Goal: Information Seeking & Learning: Learn about a topic

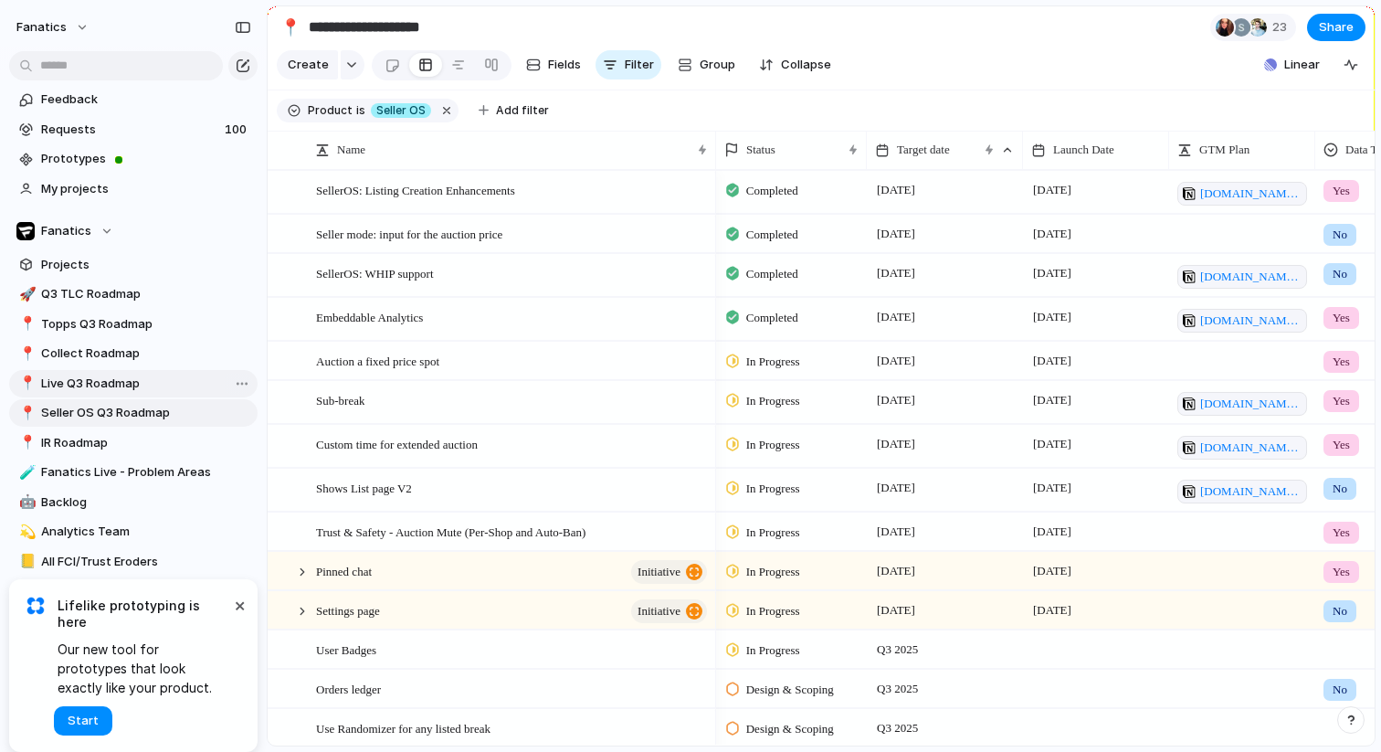
click at [102, 380] on span "Live Q3 Roadmap" at bounding box center [146, 383] width 210 height 18
type input "**********"
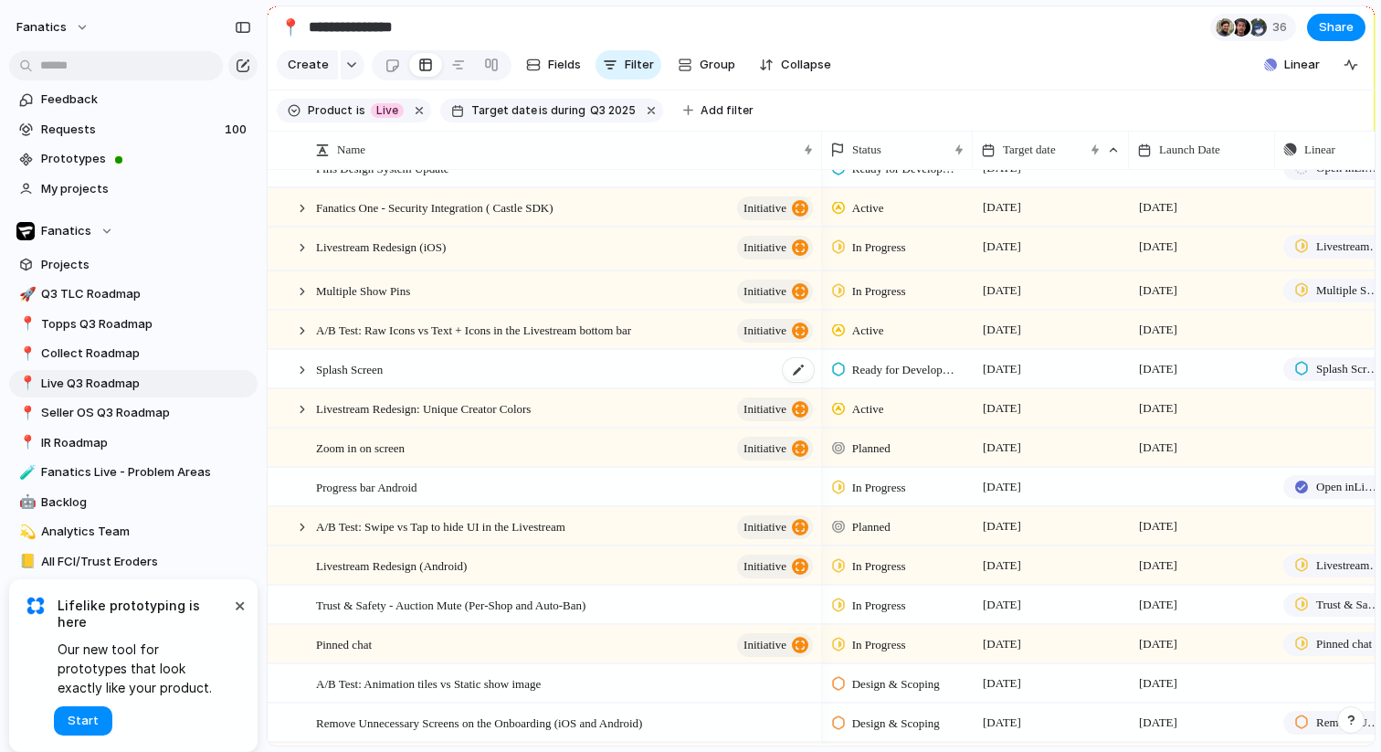
scroll to position [110, 0]
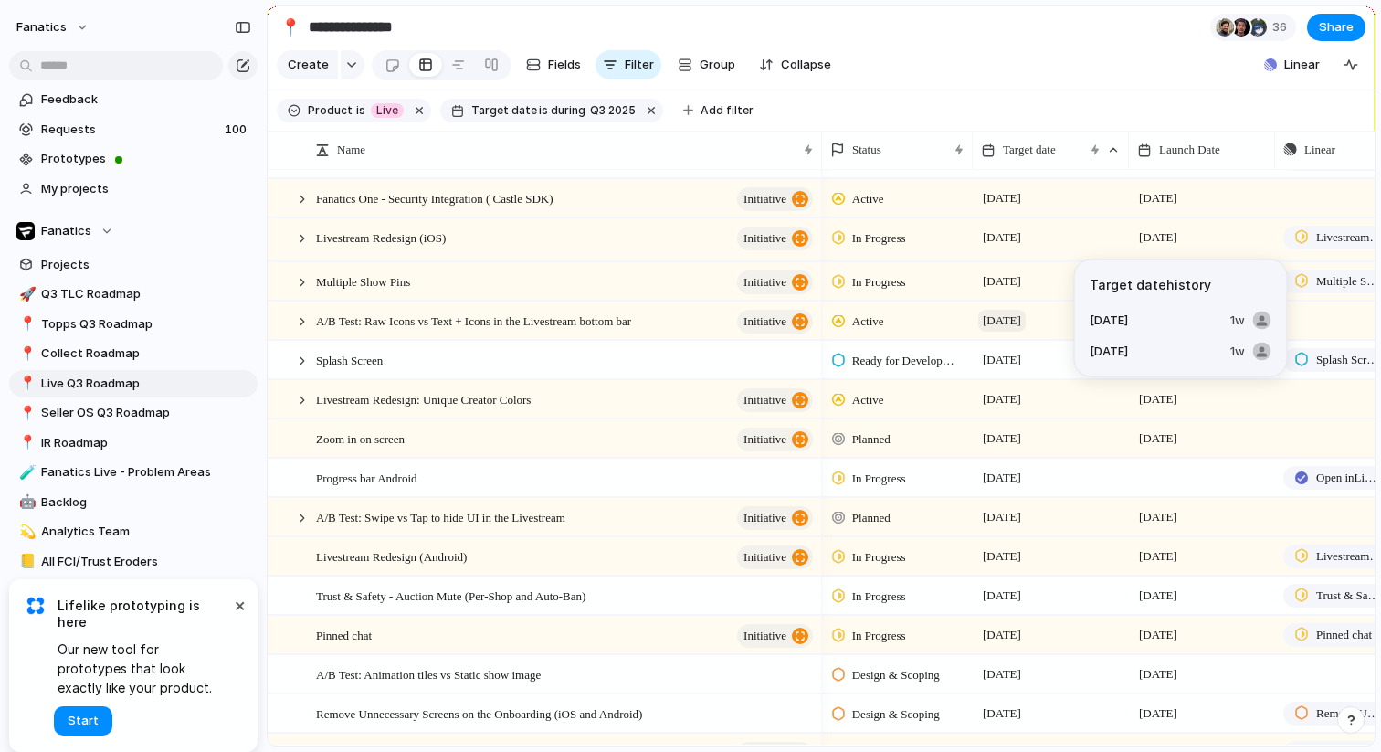
click at [1022, 330] on span "[DATE]" at bounding box center [1001, 321] width 47 height 22
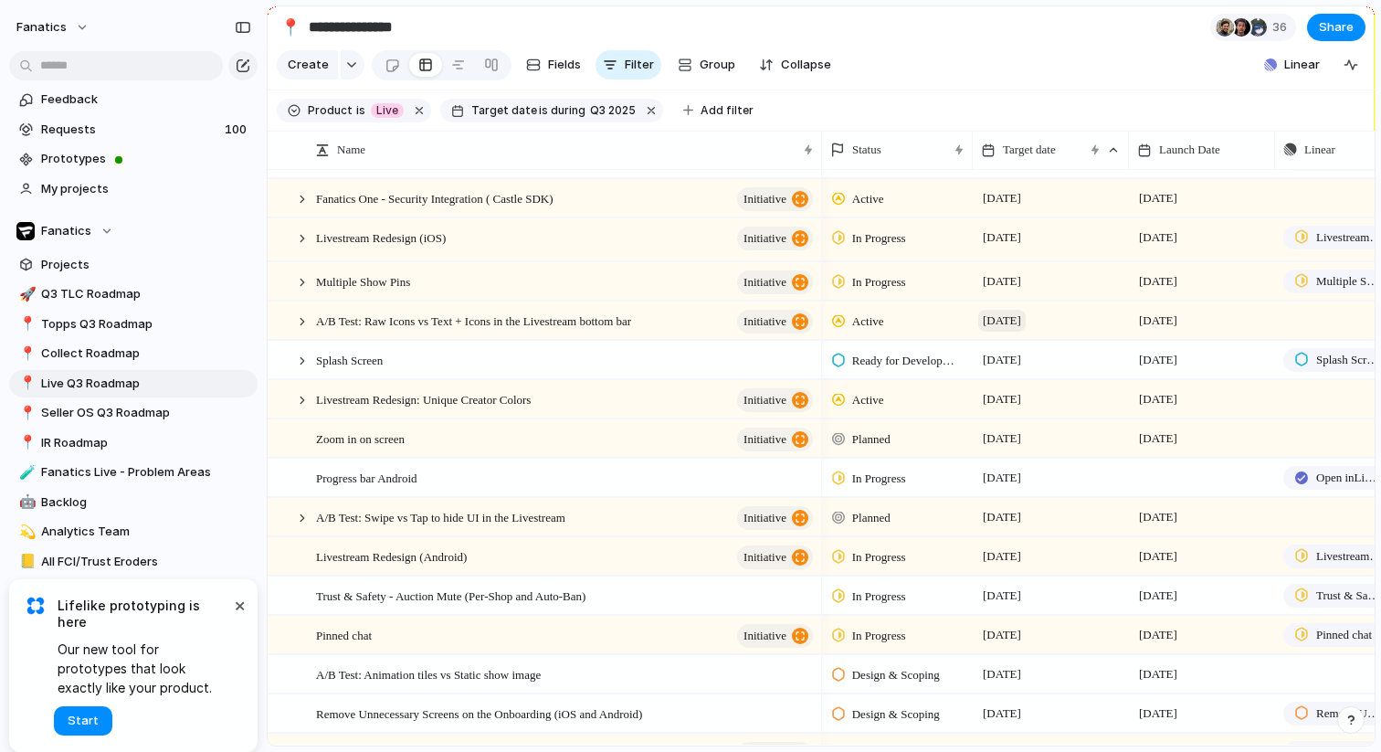
click at [1011, 321] on span "[DATE]" at bounding box center [1001, 321] width 47 height 22
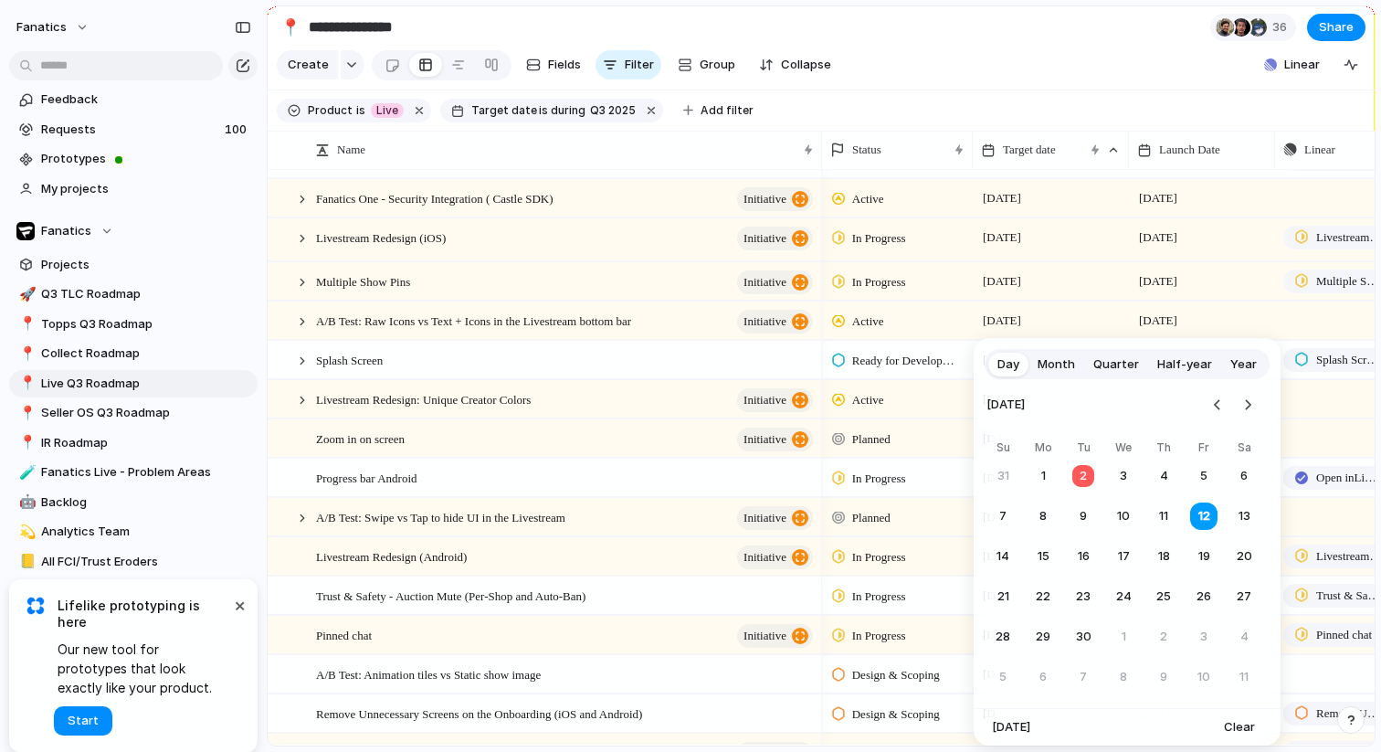
drag, startPoint x: 1204, startPoint y: 560, endPoint x: 1030, endPoint y: 432, distance: 215.5
click at [1203, 560] on button "19" at bounding box center [1203, 556] width 33 height 33
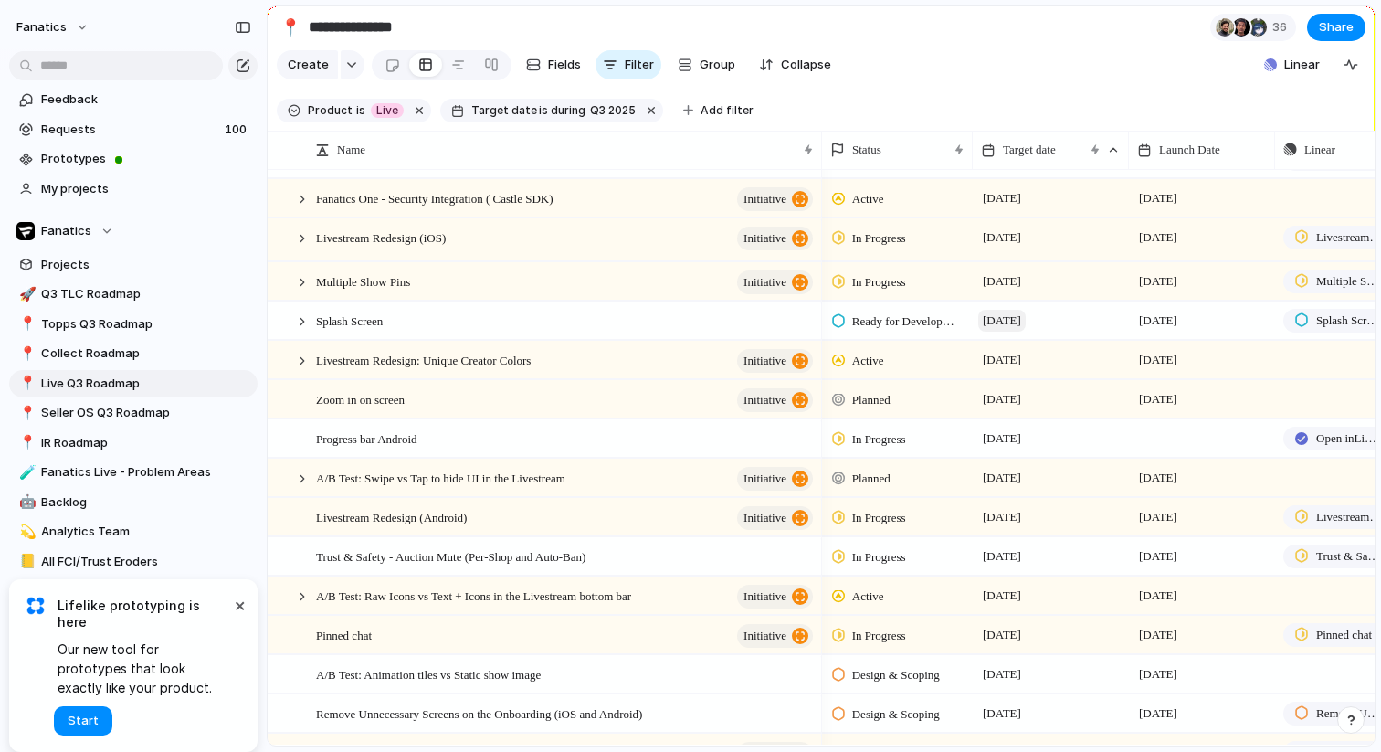
click at [1018, 324] on span "[DATE]" at bounding box center [1001, 321] width 47 height 22
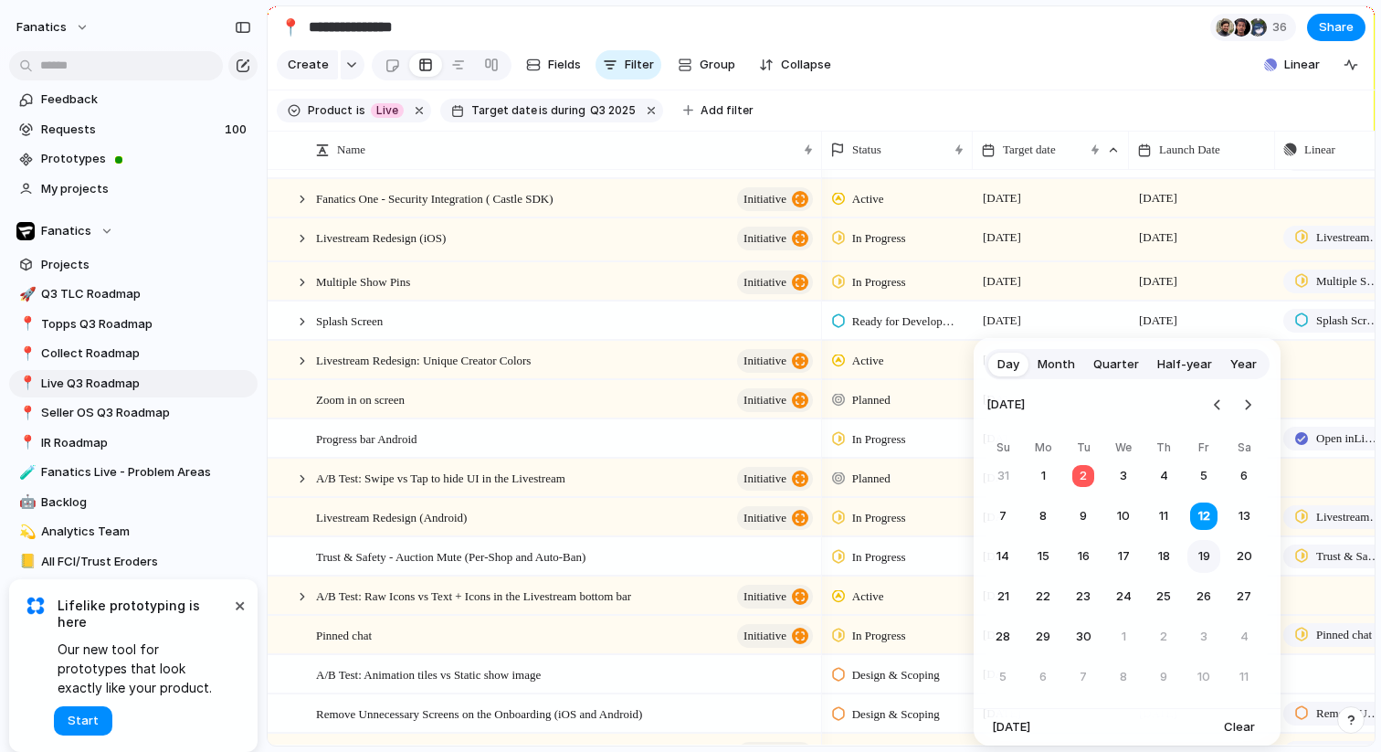
click at [1209, 566] on button "19" at bounding box center [1203, 556] width 33 height 33
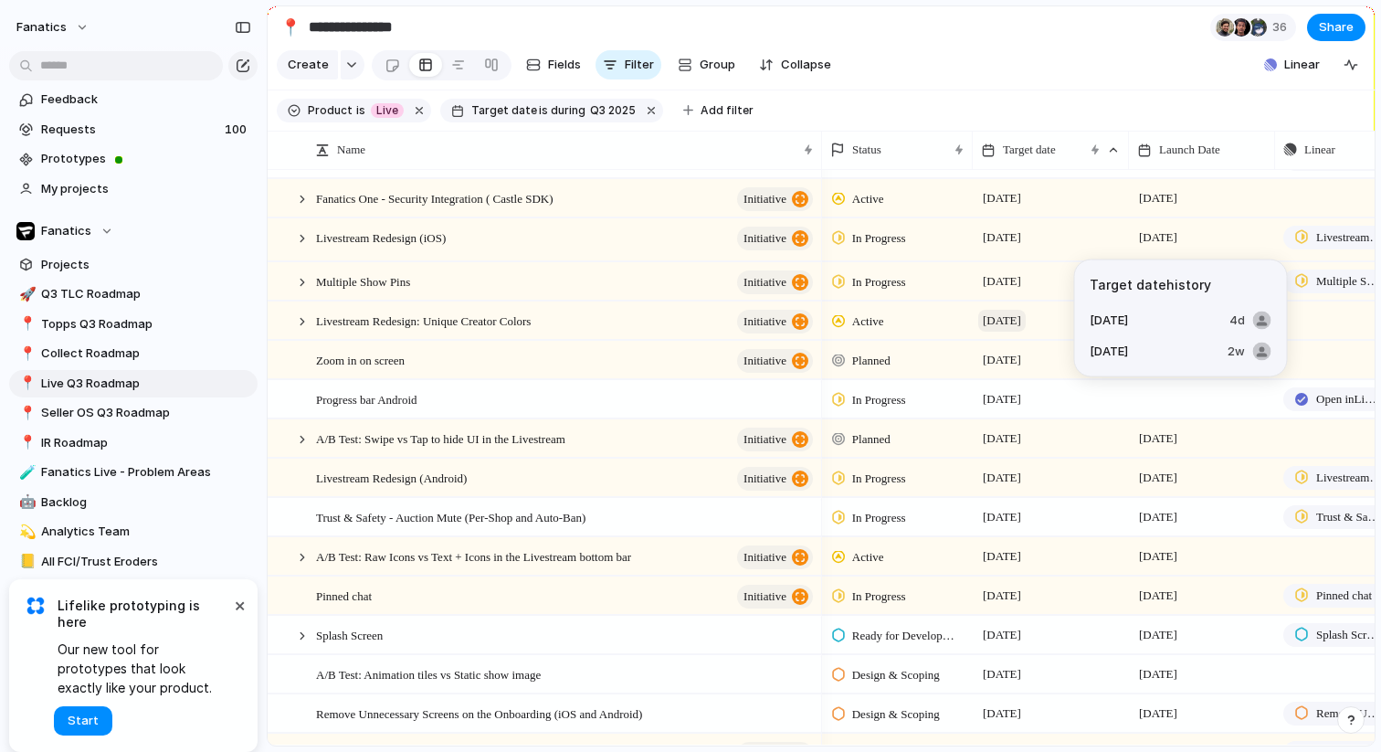
click at [1013, 324] on span "[DATE]" at bounding box center [1001, 321] width 47 height 22
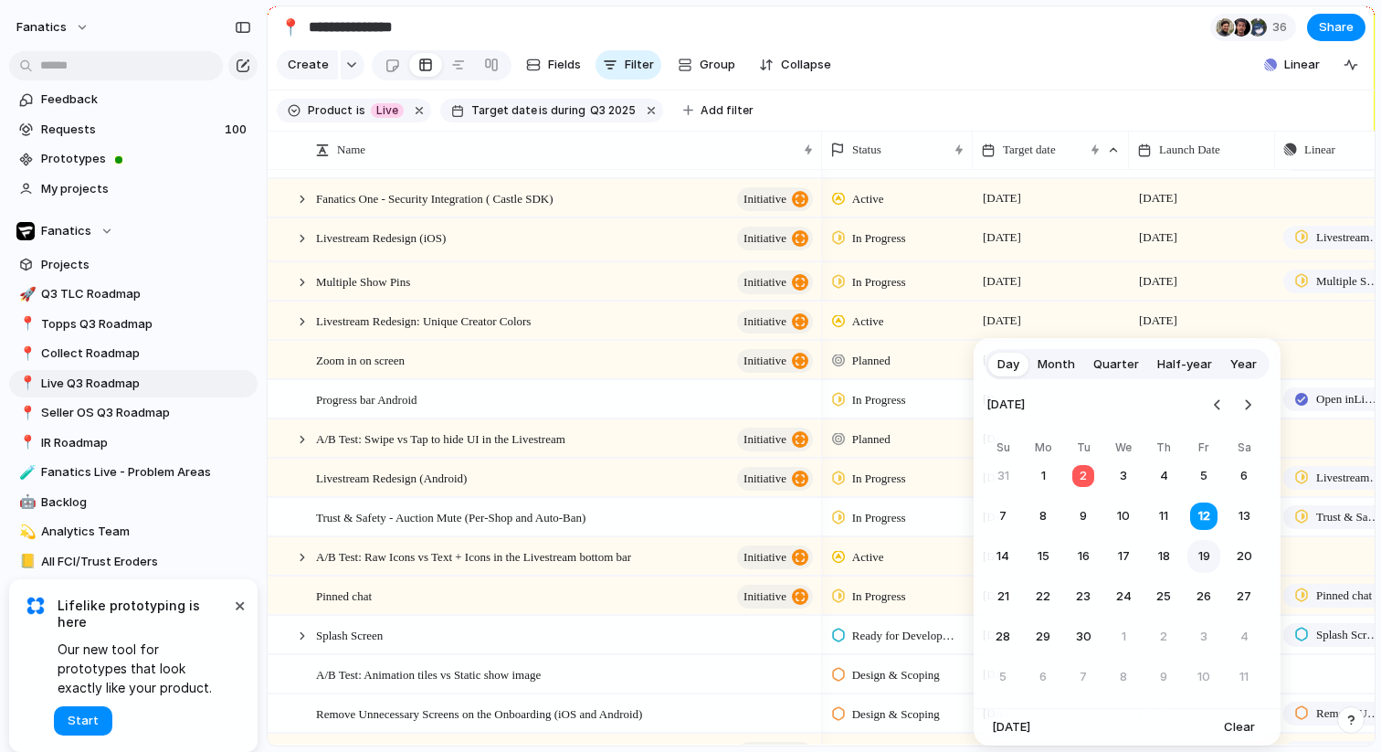
click at [1200, 557] on button "19" at bounding box center [1203, 556] width 33 height 33
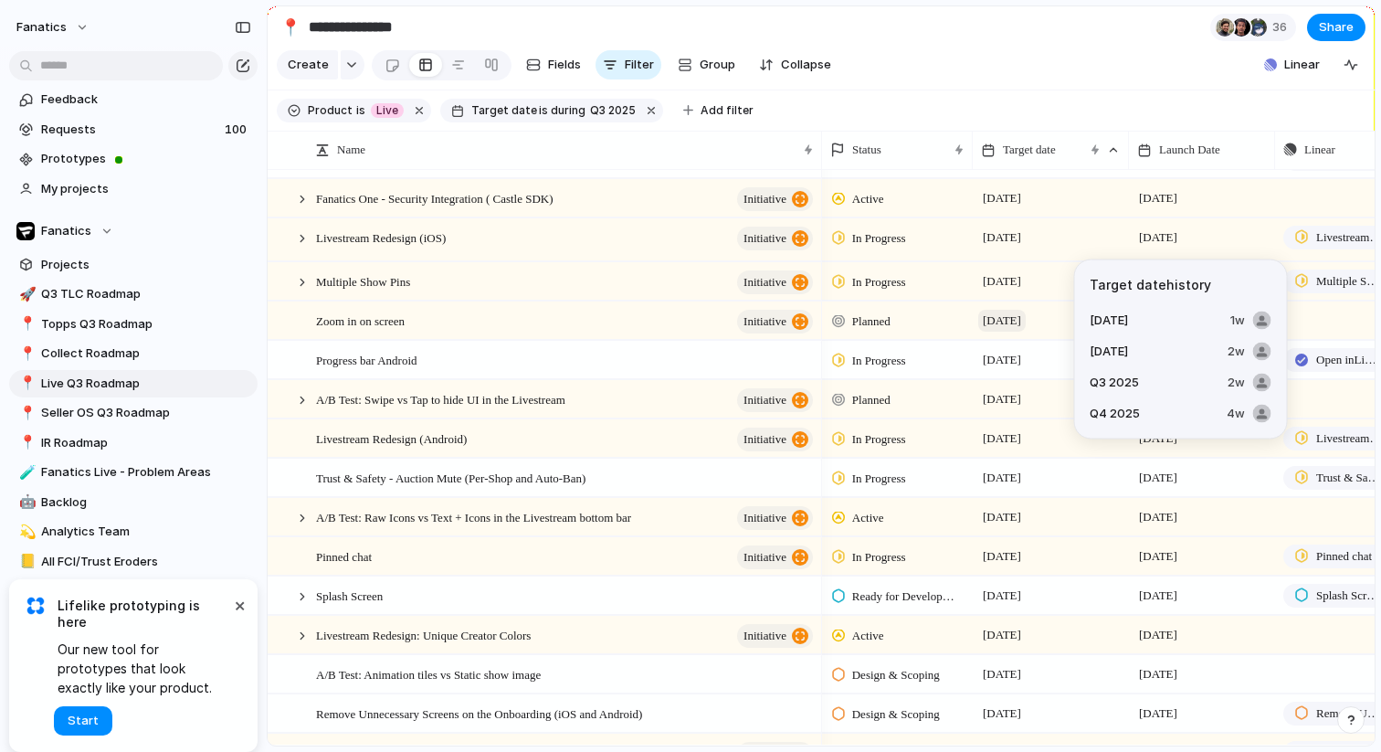
click at [1006, 314] on span "[DATE]" at bounding box center [1001, 321] width 47 height 22
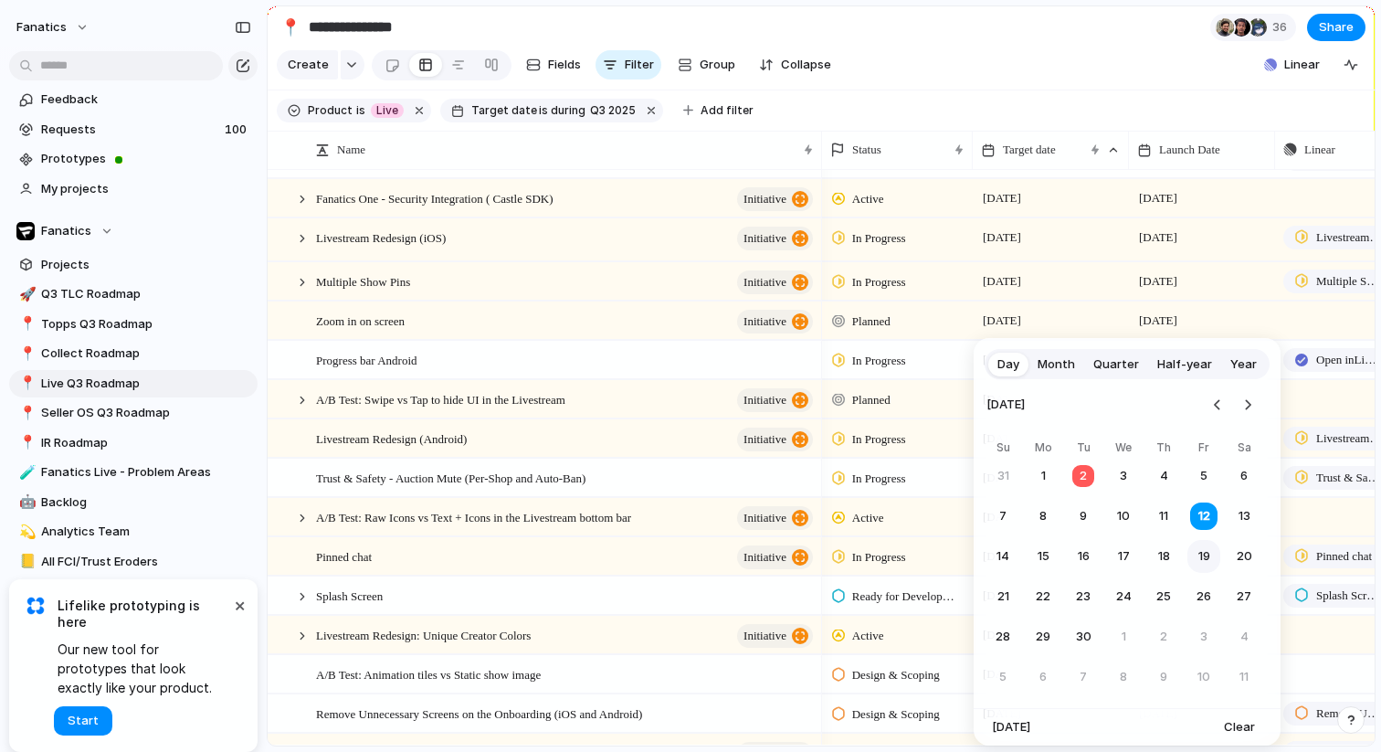
click at [1206, 567] on button "19" at bounding box center [1203, 556] width 33 height 33
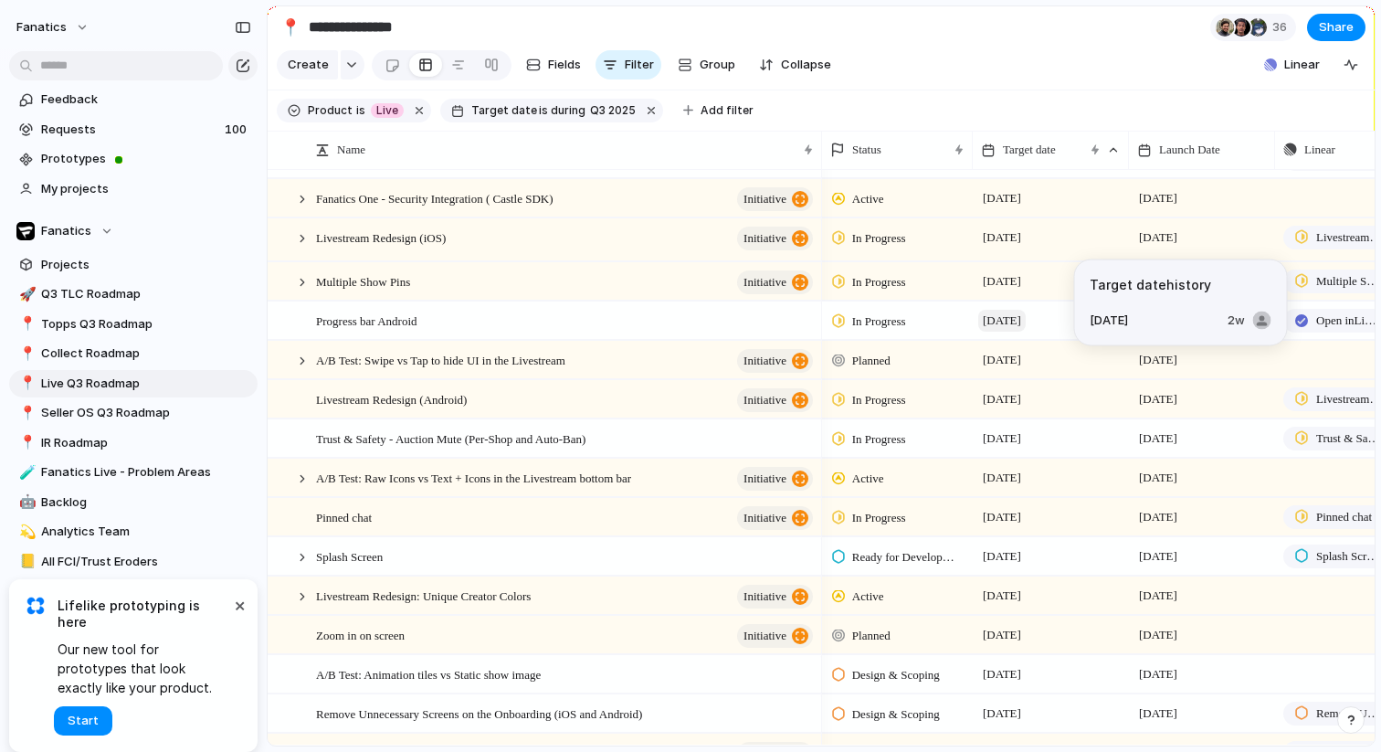
click at [1005, 321] on span "[DATE]" at bounding box center [1001, 321] width 47 height 22
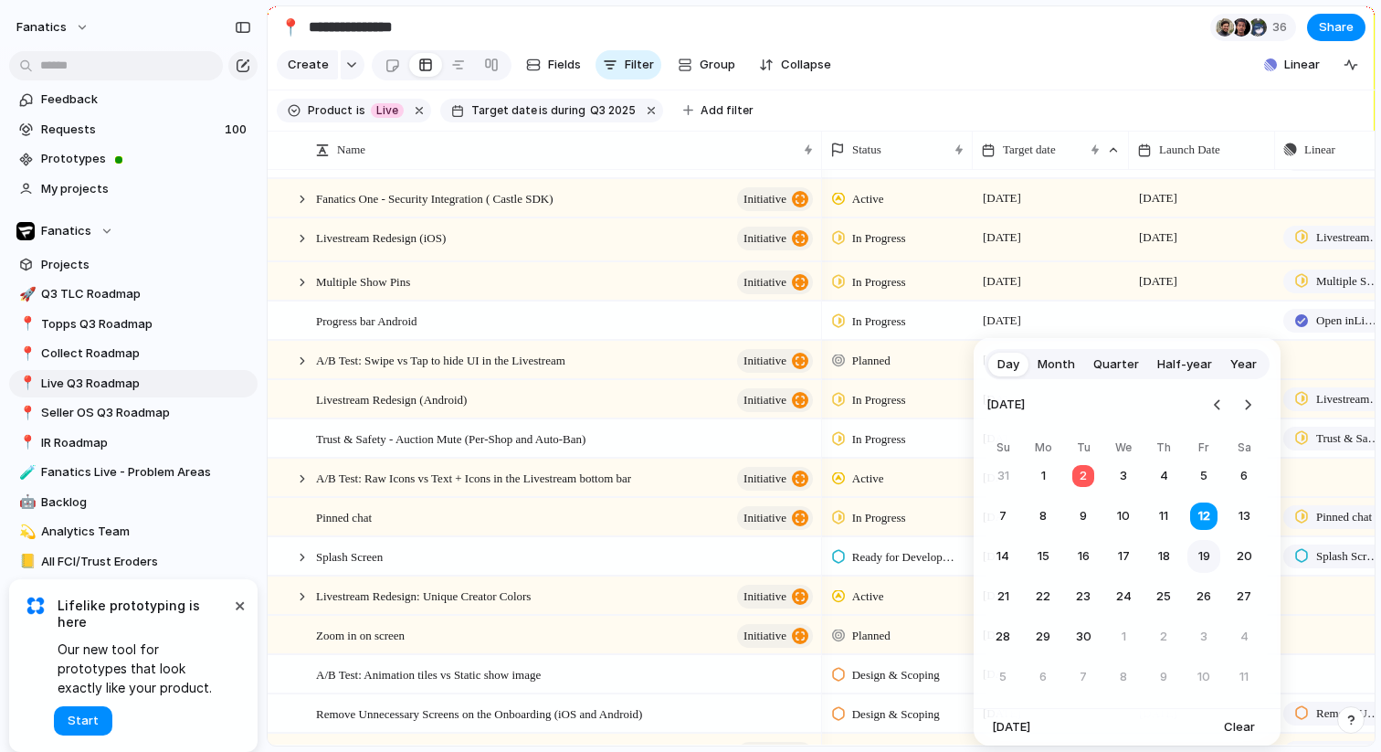
click at [1205, 550] on button "19" at bounding box center [1203, 556] width 33 height 33
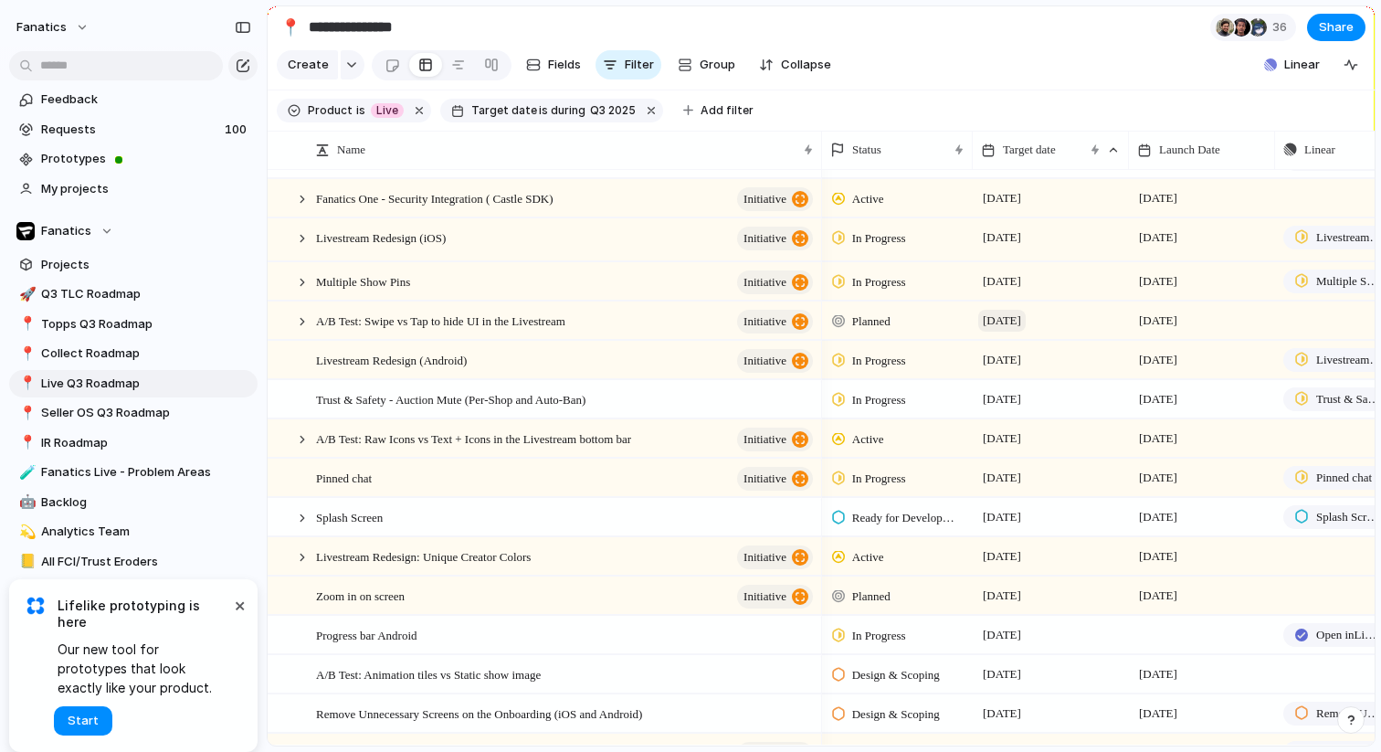
click at [1019, 319] on span "[DATE]" at bounding box center [1001, 321] width 47 height 22
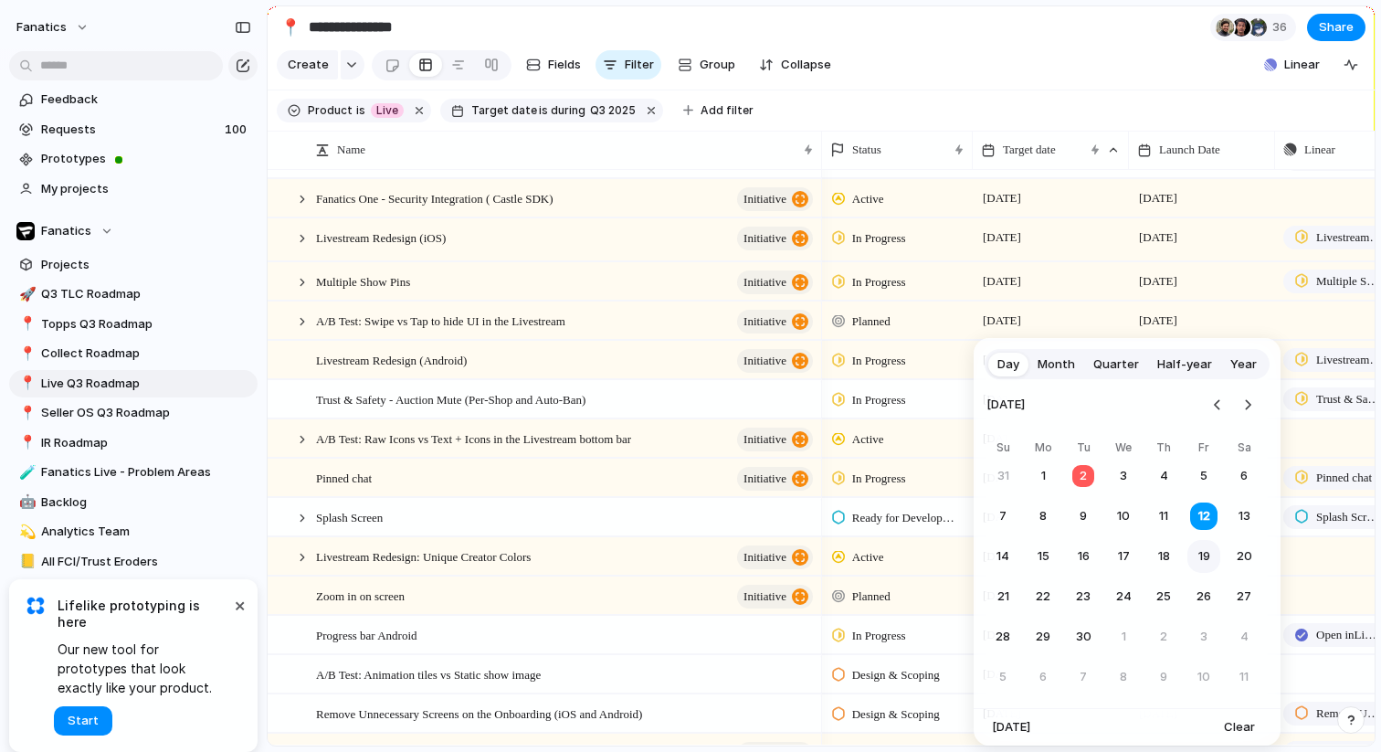
click at [1195, 553] on button "19" at bounding box center [1203, 556] width 33 height 33
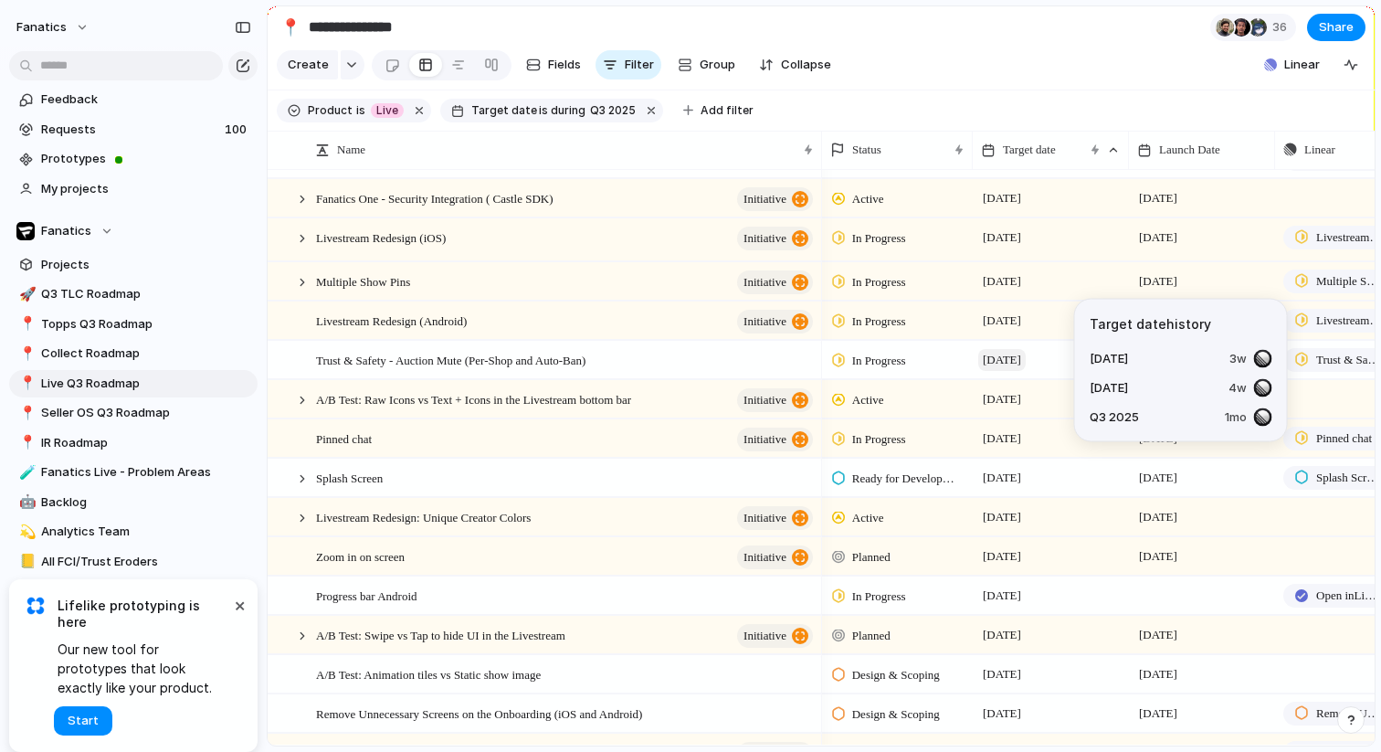
click at [1016, 359] on span "[DATE]" at bounding box center [1001, 360] width 47 height 22
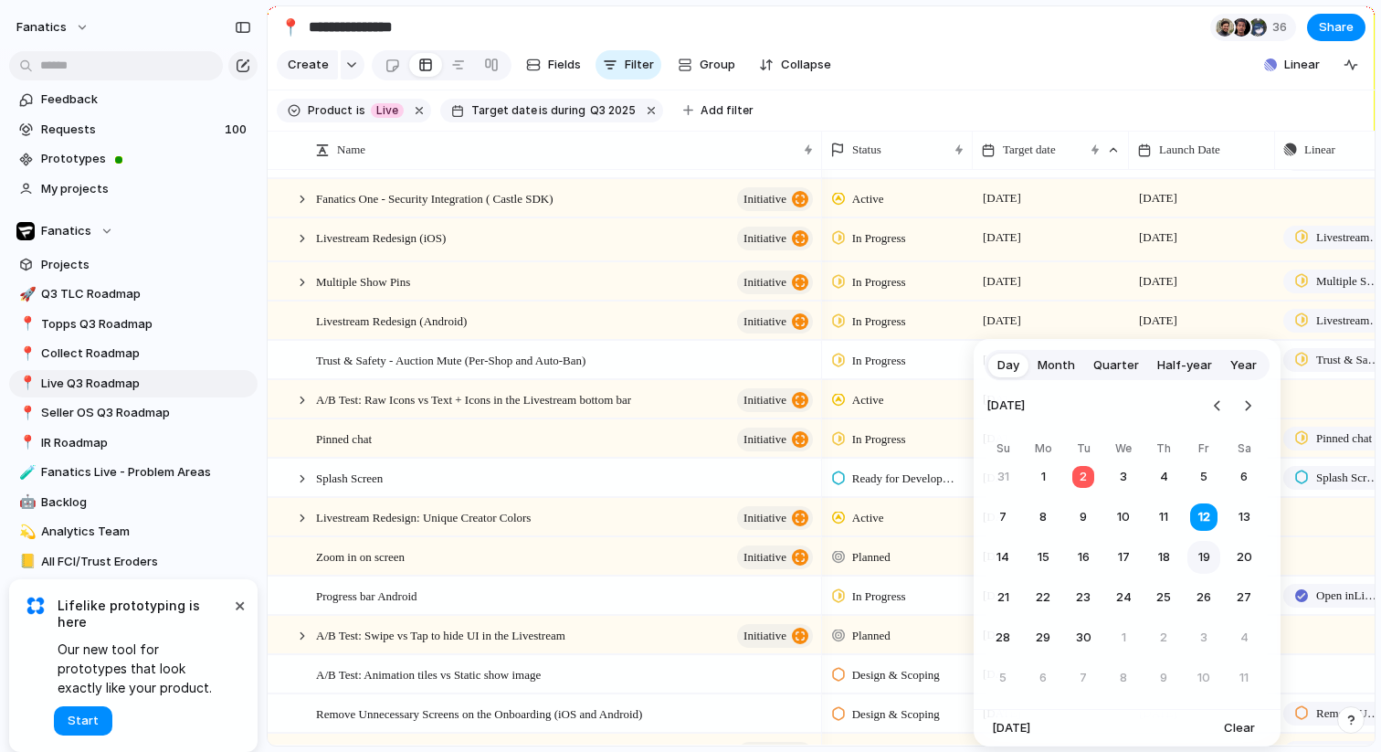
click at [1208, 555] on button "19" at bounding box center [1203, 557] width 33 height 33
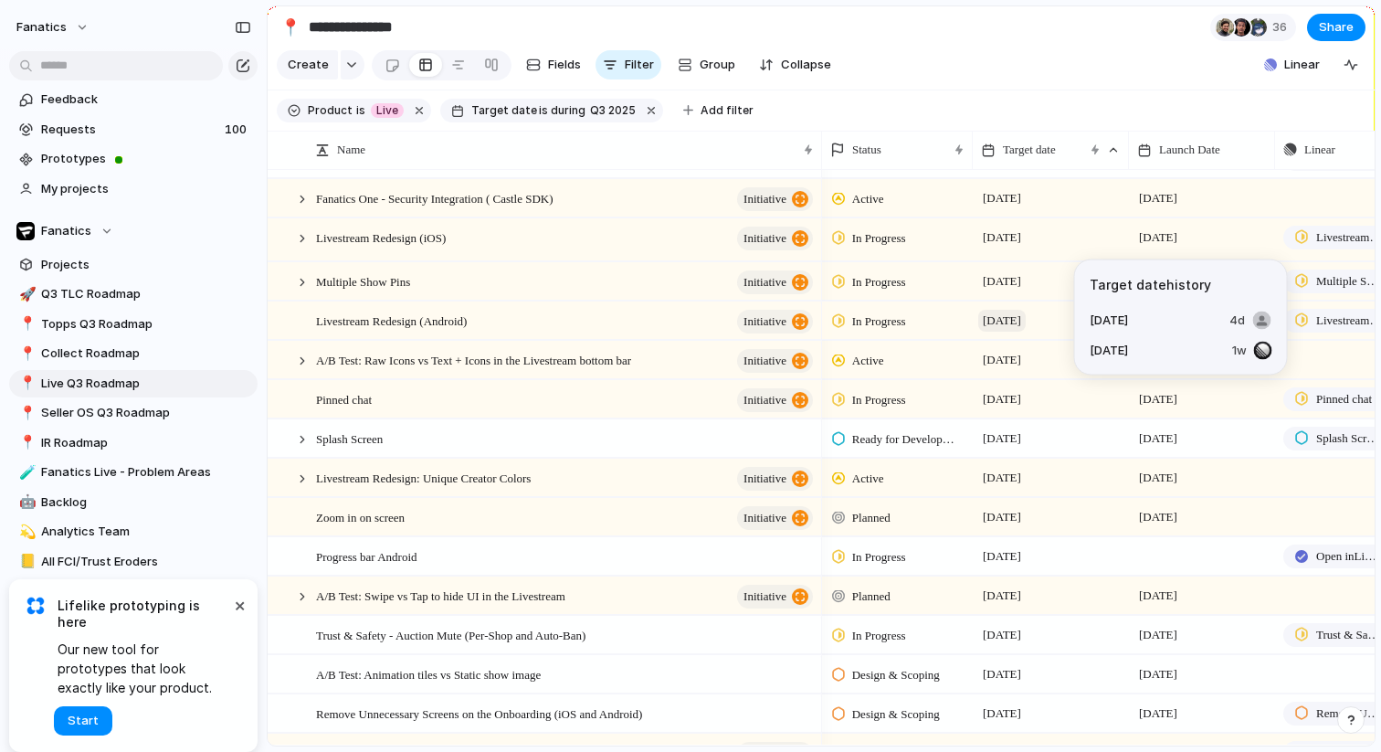
click at [1018, 315] on span "[DATE]" at bounding box center [1001, 321] width 47 height 22
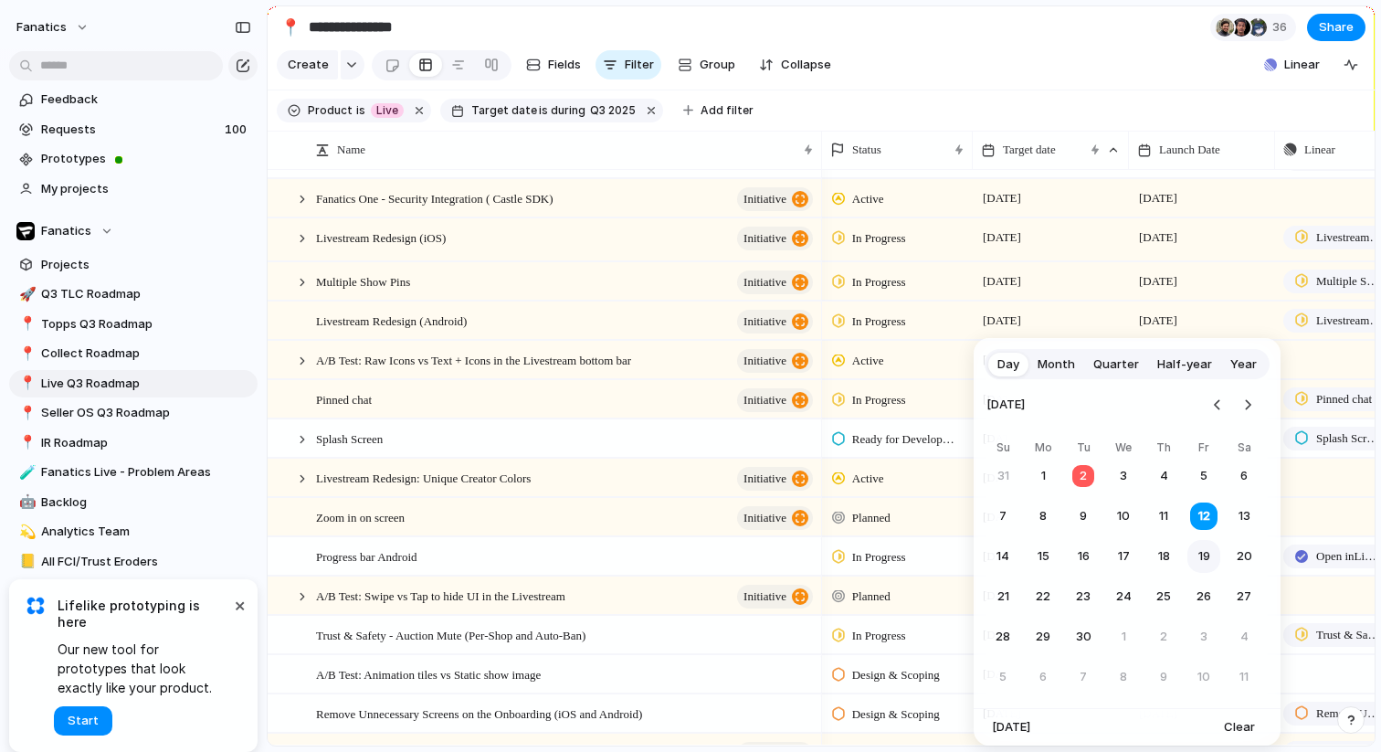
click at [1201, 560] on button "19" at bounding box center [1203, 556] width 33 height 33
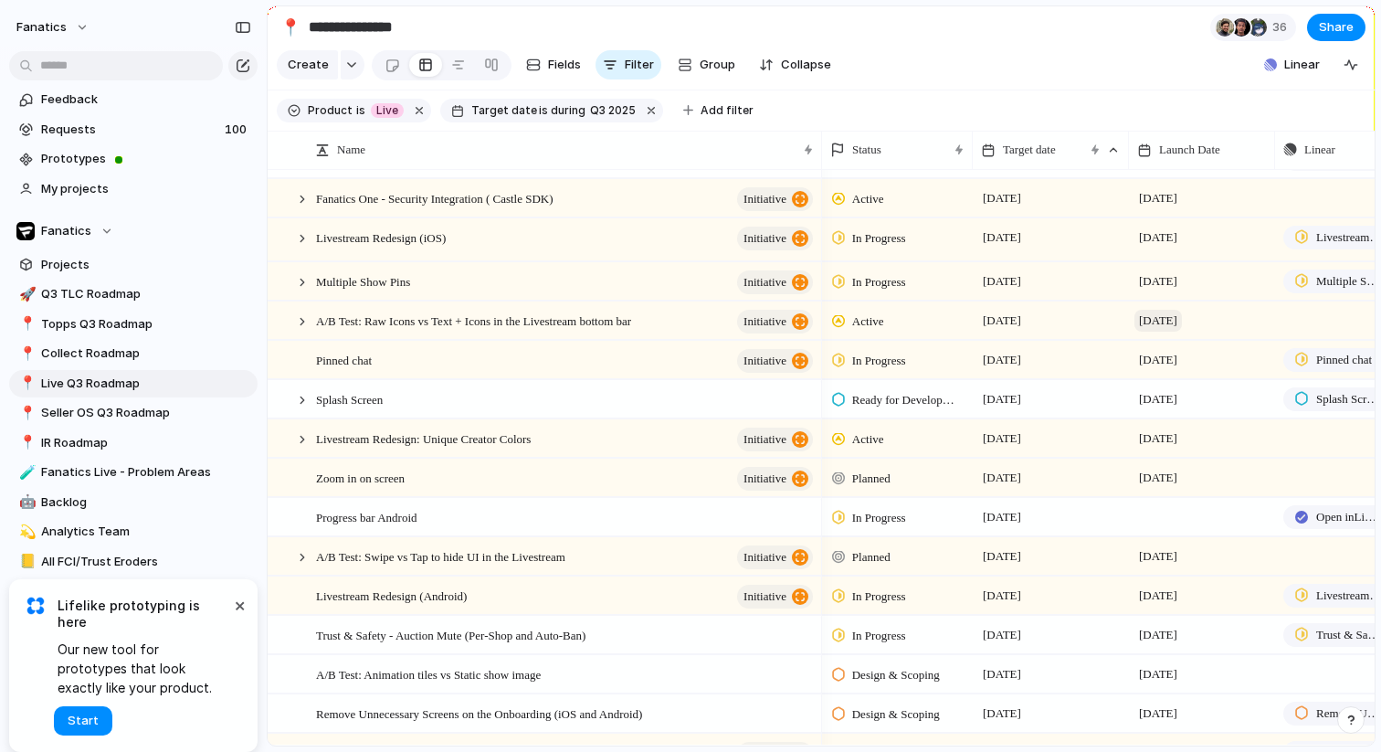
click at [1162, 319] on span "[DATE]" at bounding box center [1157, 321] width 47 height 22
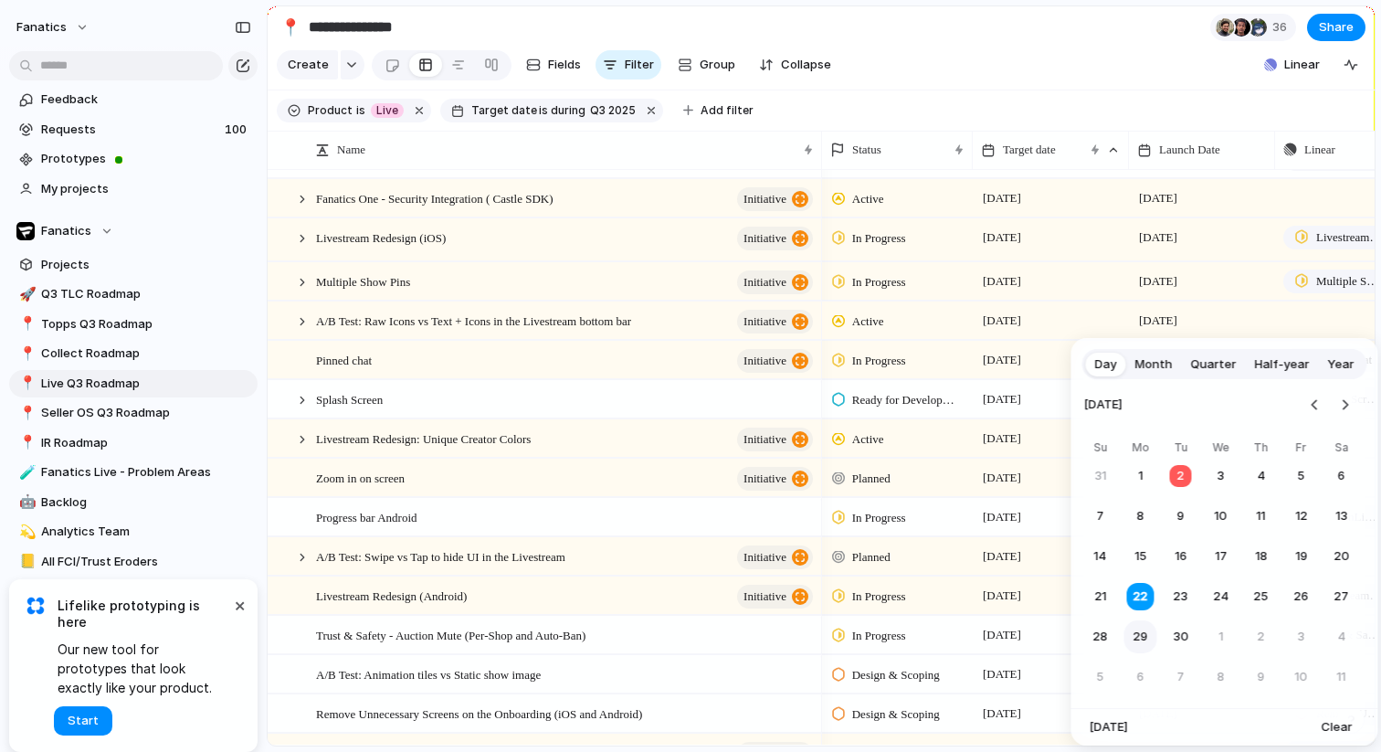
click at [1134, 635] on button "29" at bounding box center [1140, 636] width 33 height 33
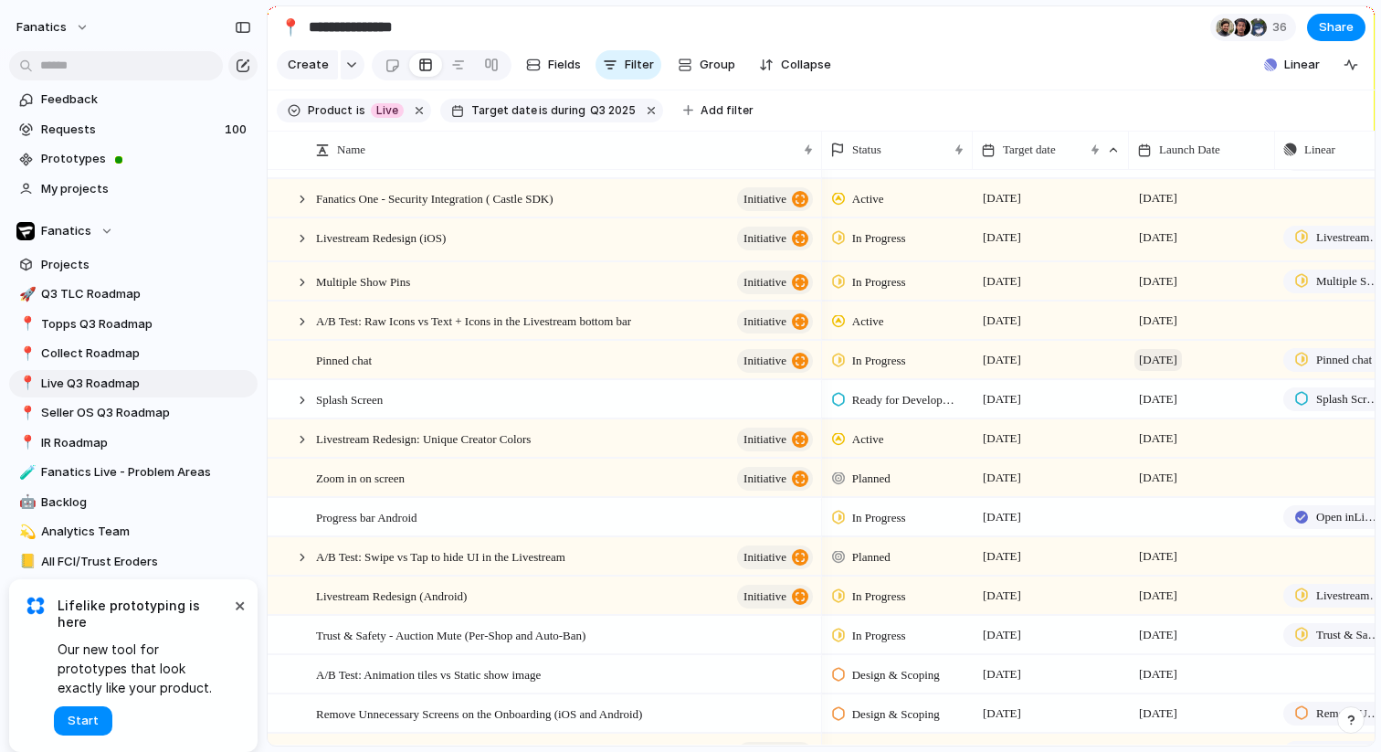
click at [1173, 359] on span "[DATE]" at bounding box center [1157, 360] width 47 height 22
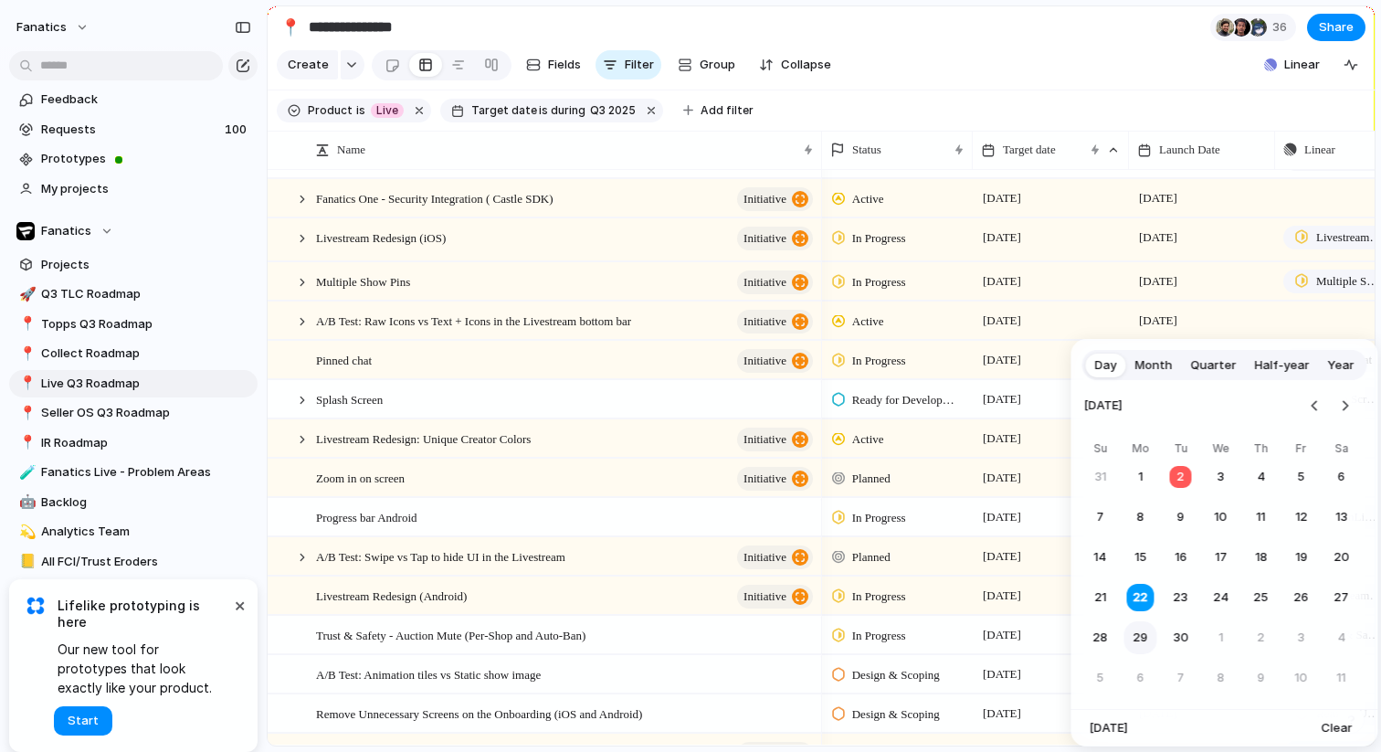
click at [1134, 642] on button "29" at bounding box center [1140, 637] width 33 height 33
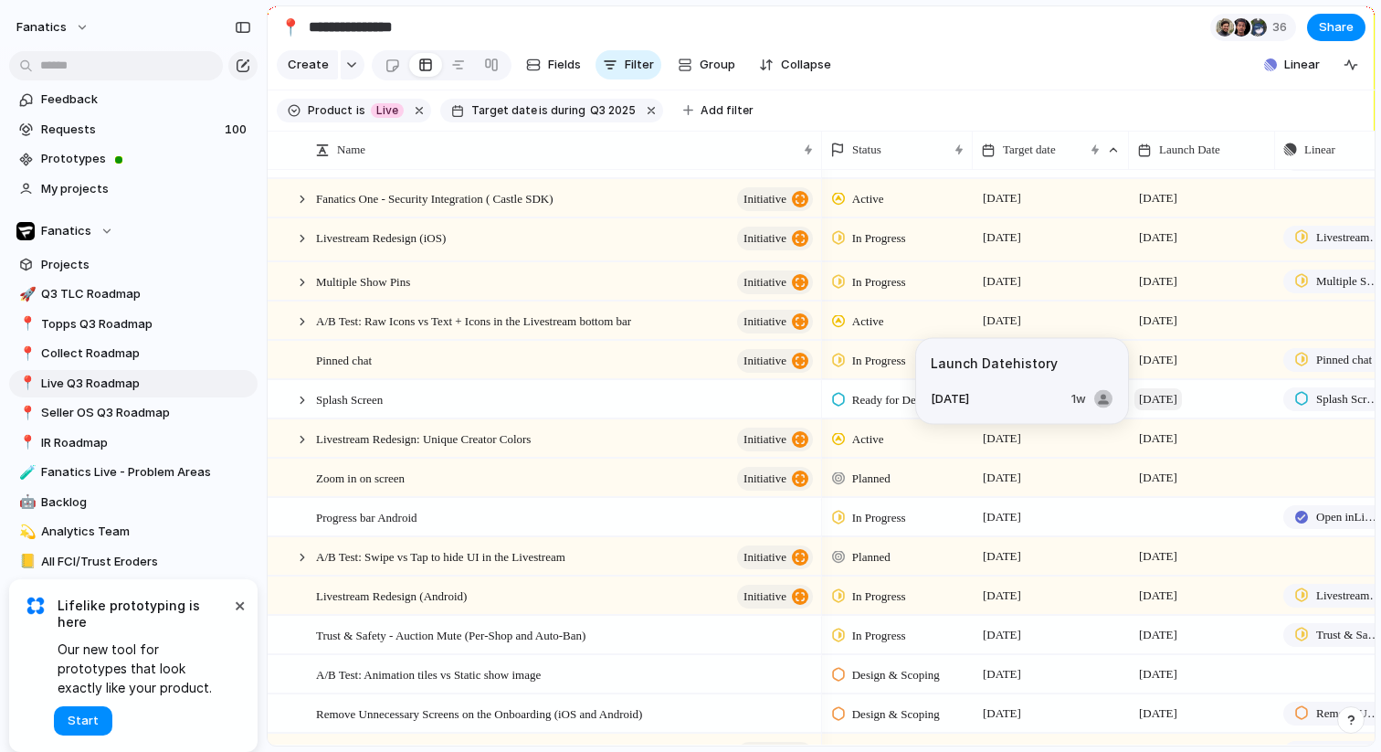
click at [1159, 402] on span "[DATE]" at bounding box center [1157, 399] width 47 height 22
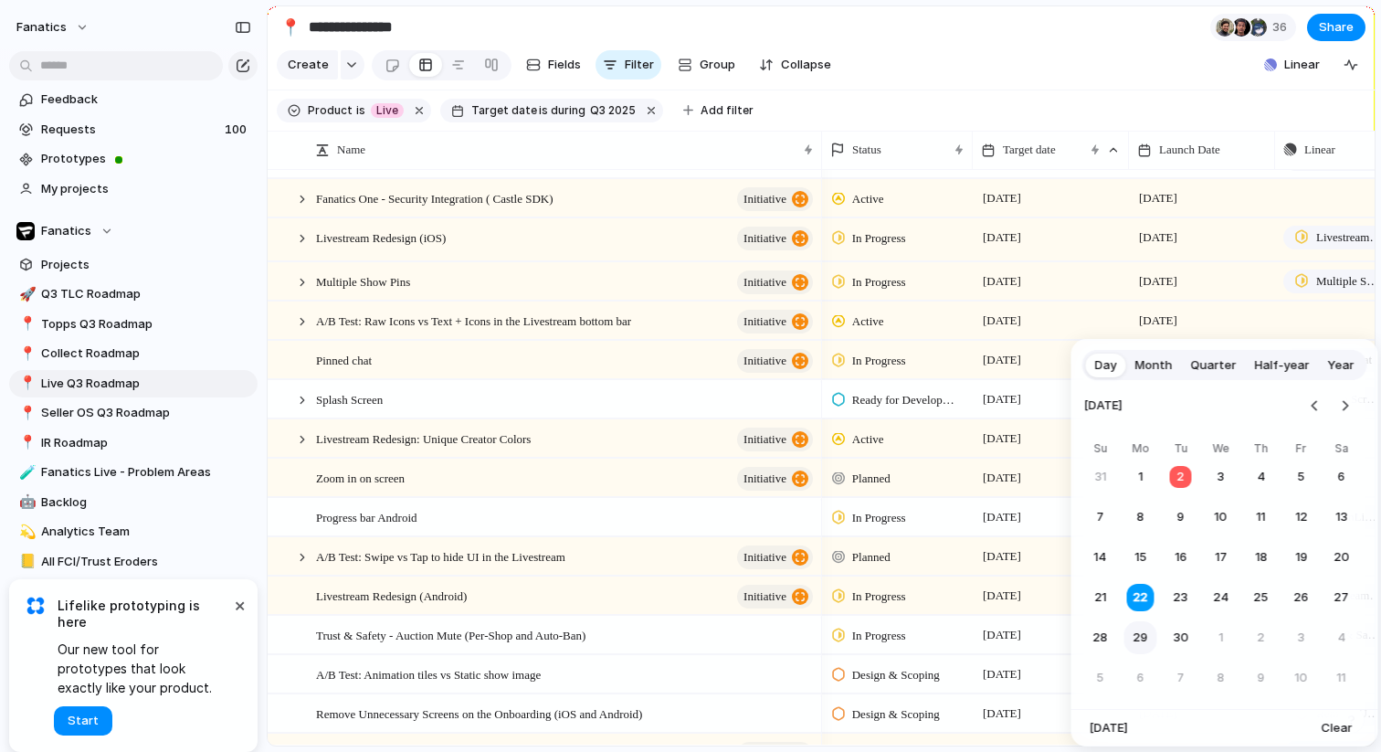
click at [1137, 635] on button "29" at bounding box center [1140, 637] width 33 height 33
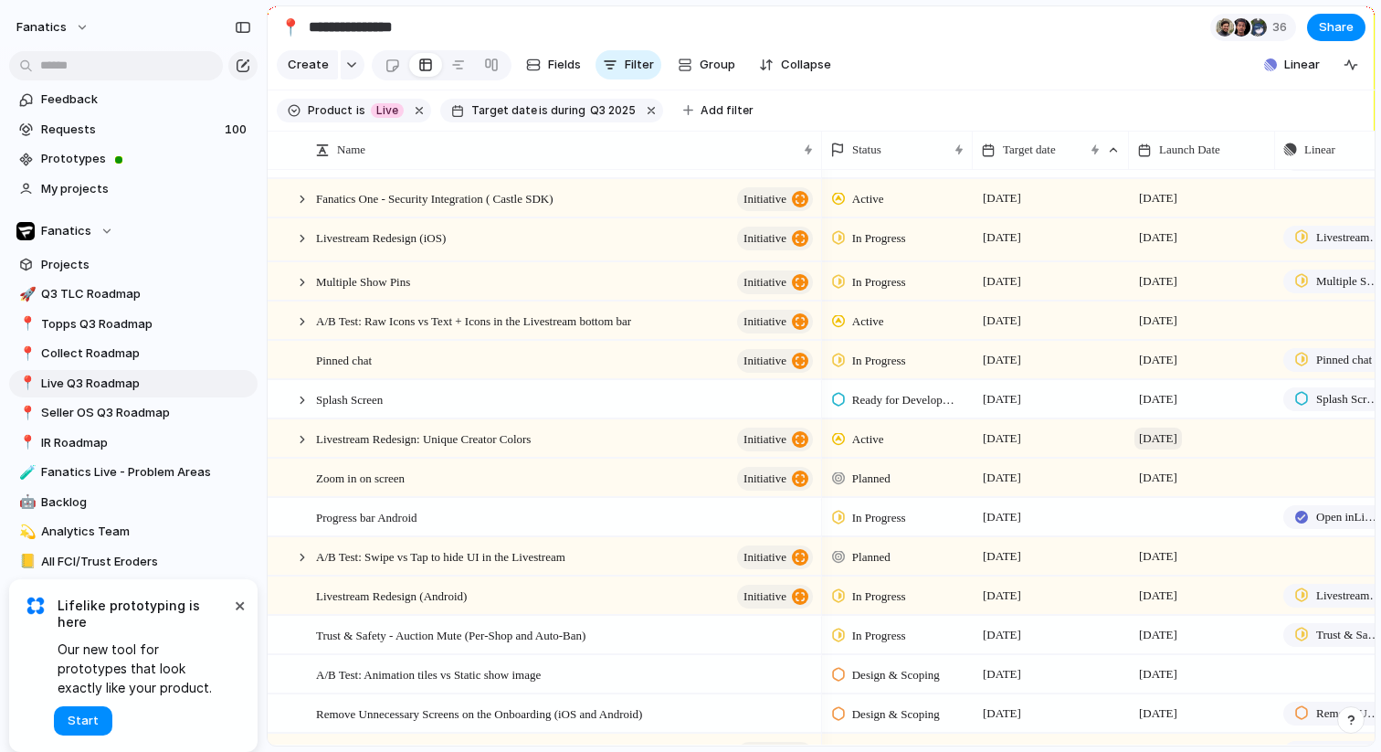
click at [1159, 444] on span "[DATE]" at bounding box center [1157, 438] width 47 height 22
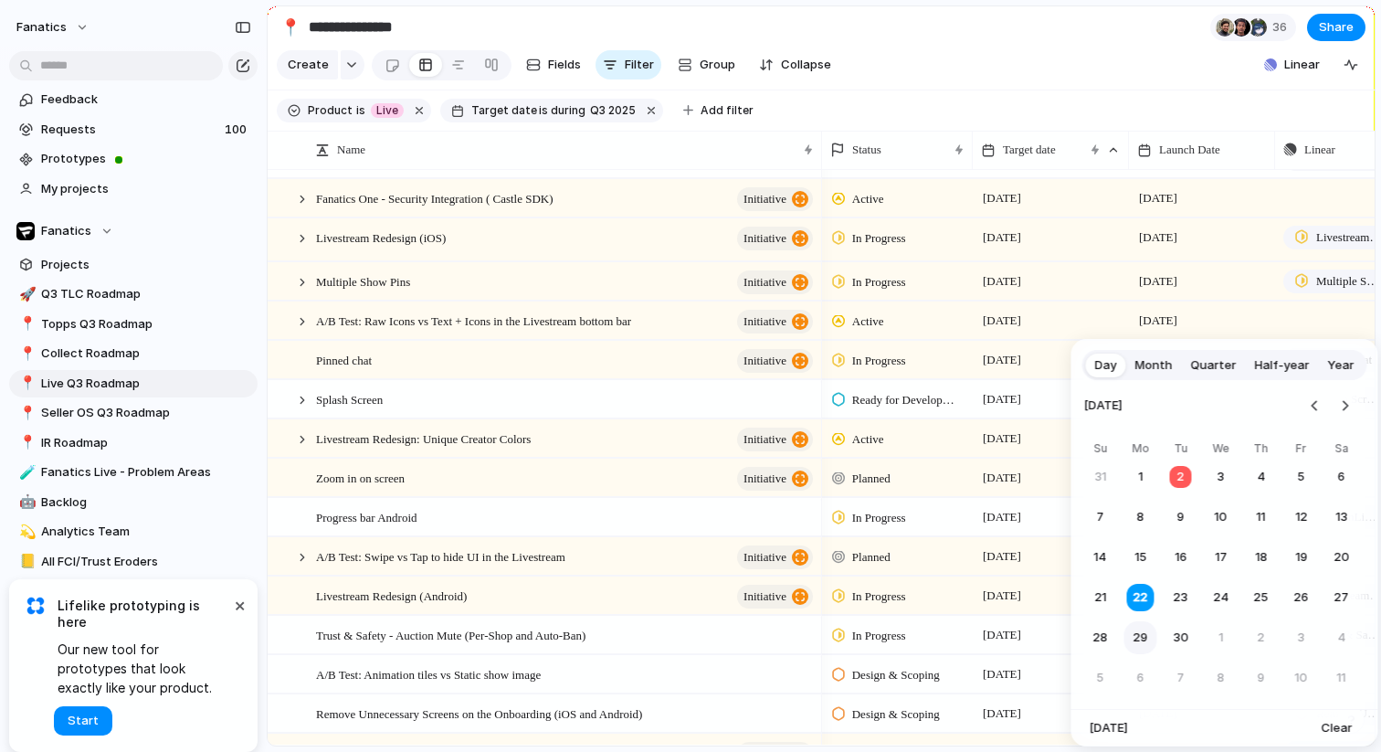
click at [1137, 637] on button "29" at bounding box center [1140, 637] width 33 height 33
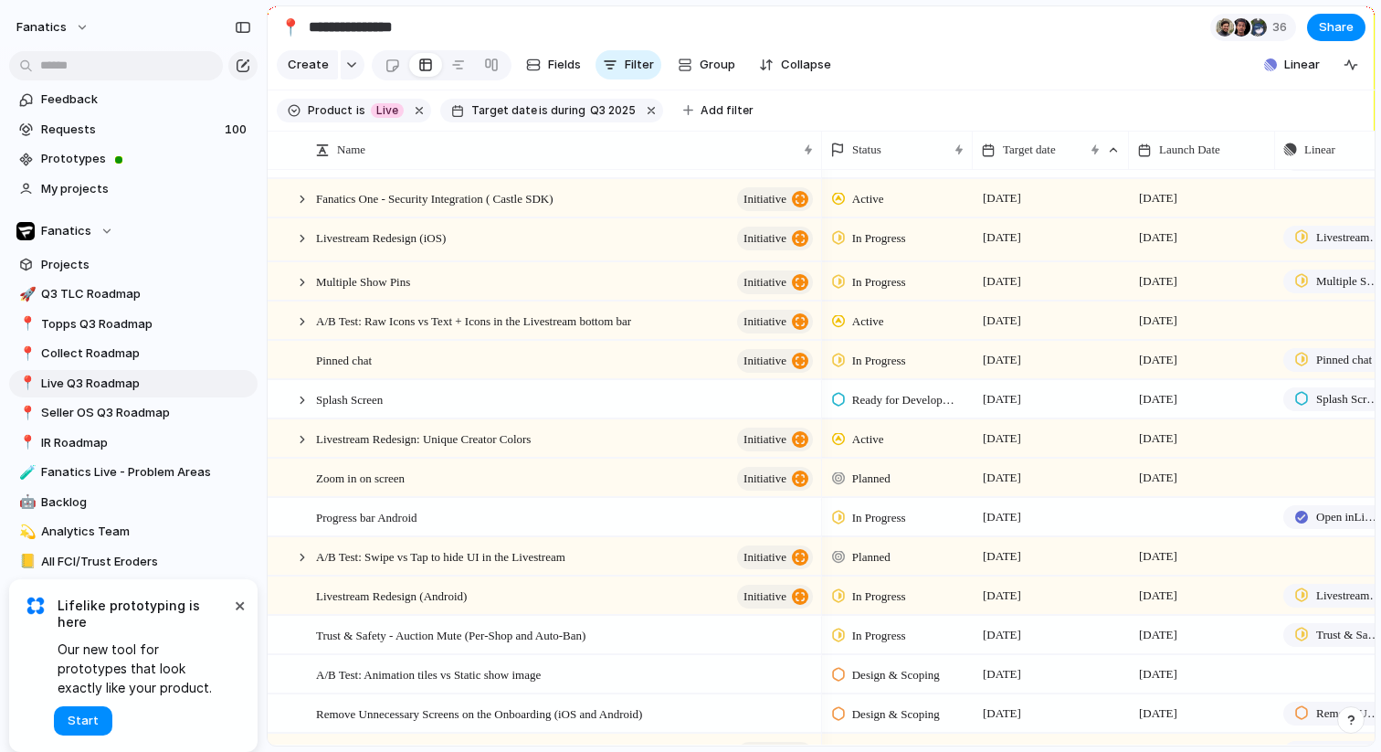
click at [1162, 489] on div "[DATE]" at bounding box center [1202, 476] width 146 height 37
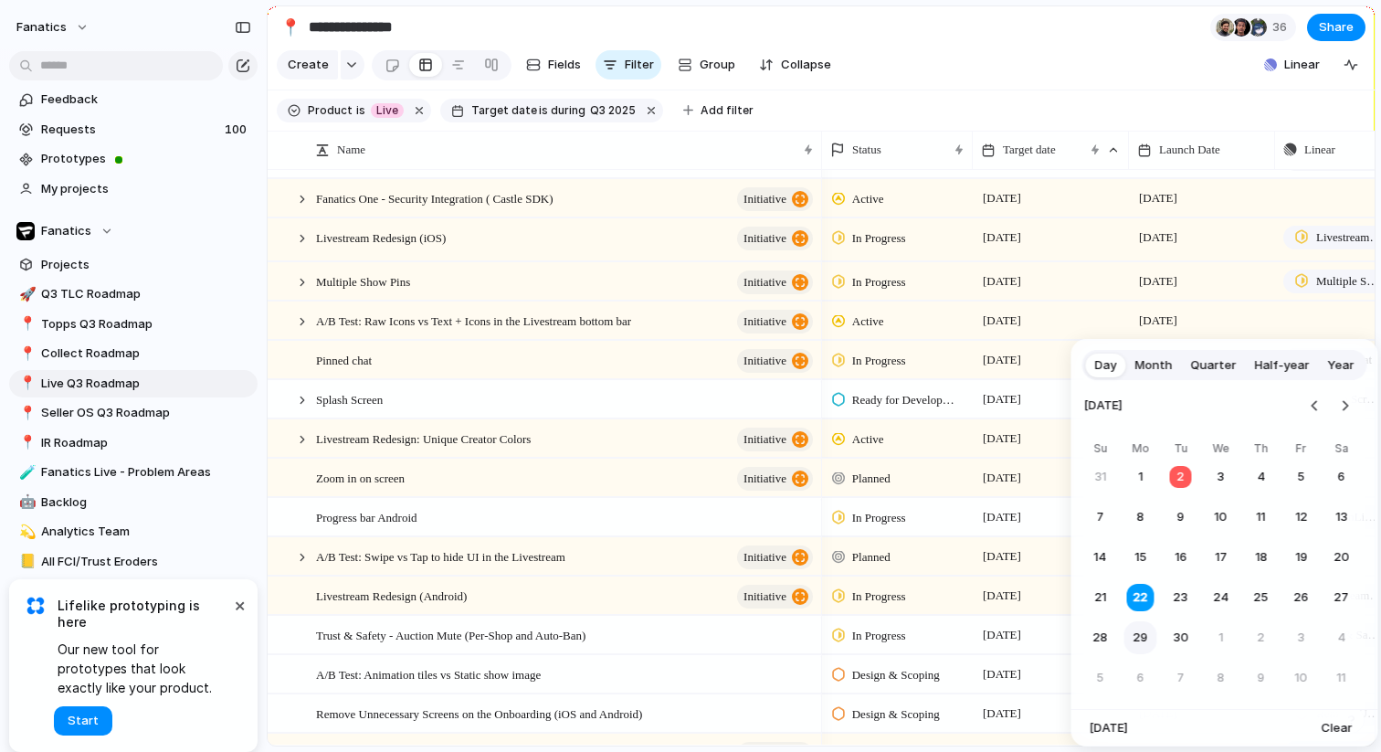
click at [1142, 631] on button "29" at bounding box center [1140, 637] width 33 height 33
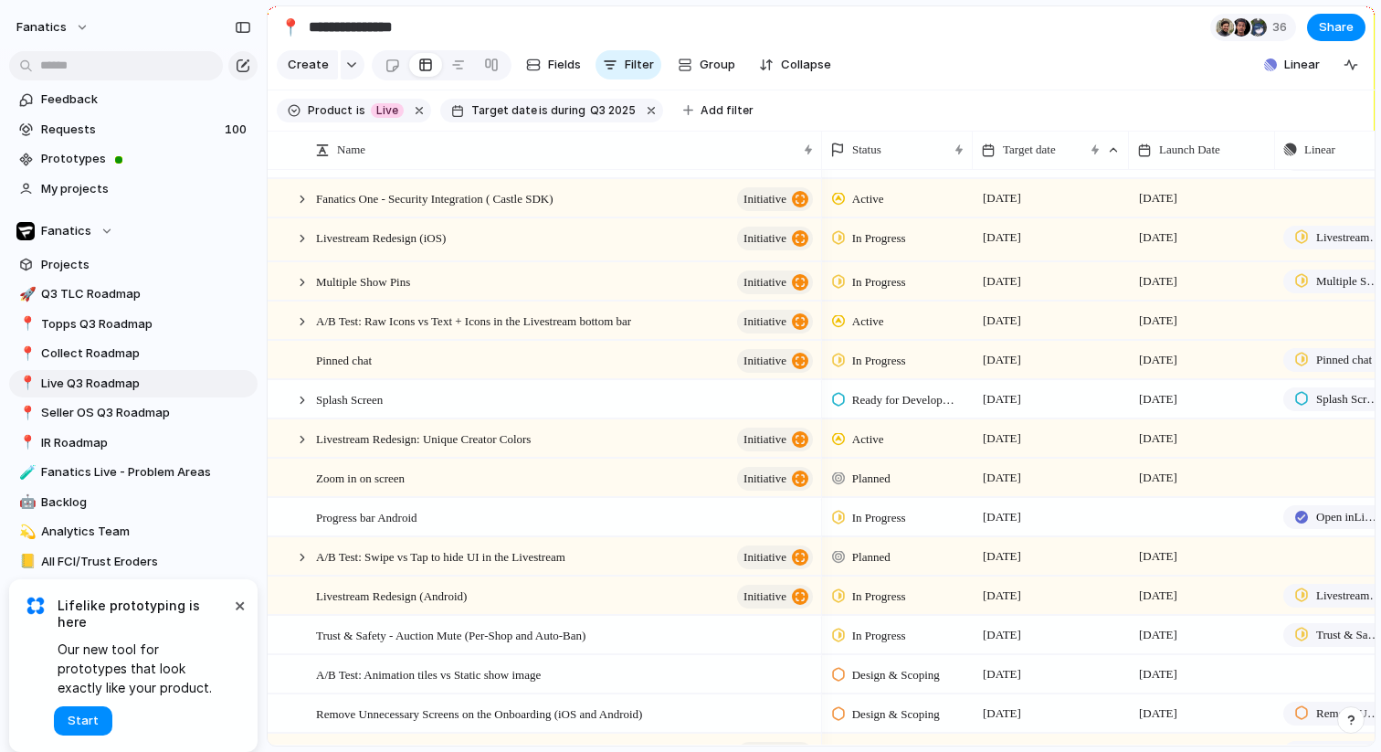
click at [1174, 512] on div at bounding box center [1202, 516] width 146 height 37
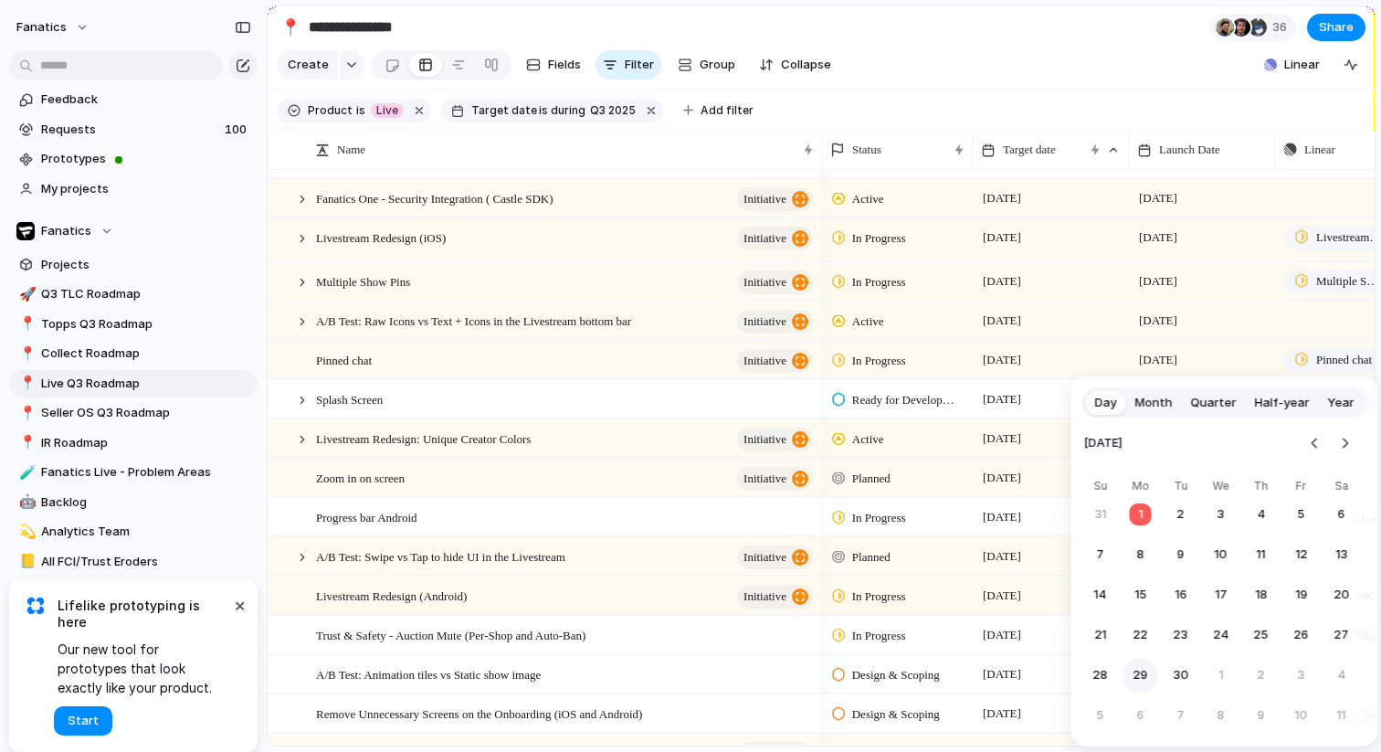
click at [1139, 672] on button "29" at bounding box center [1140, 674] width 33 height 33
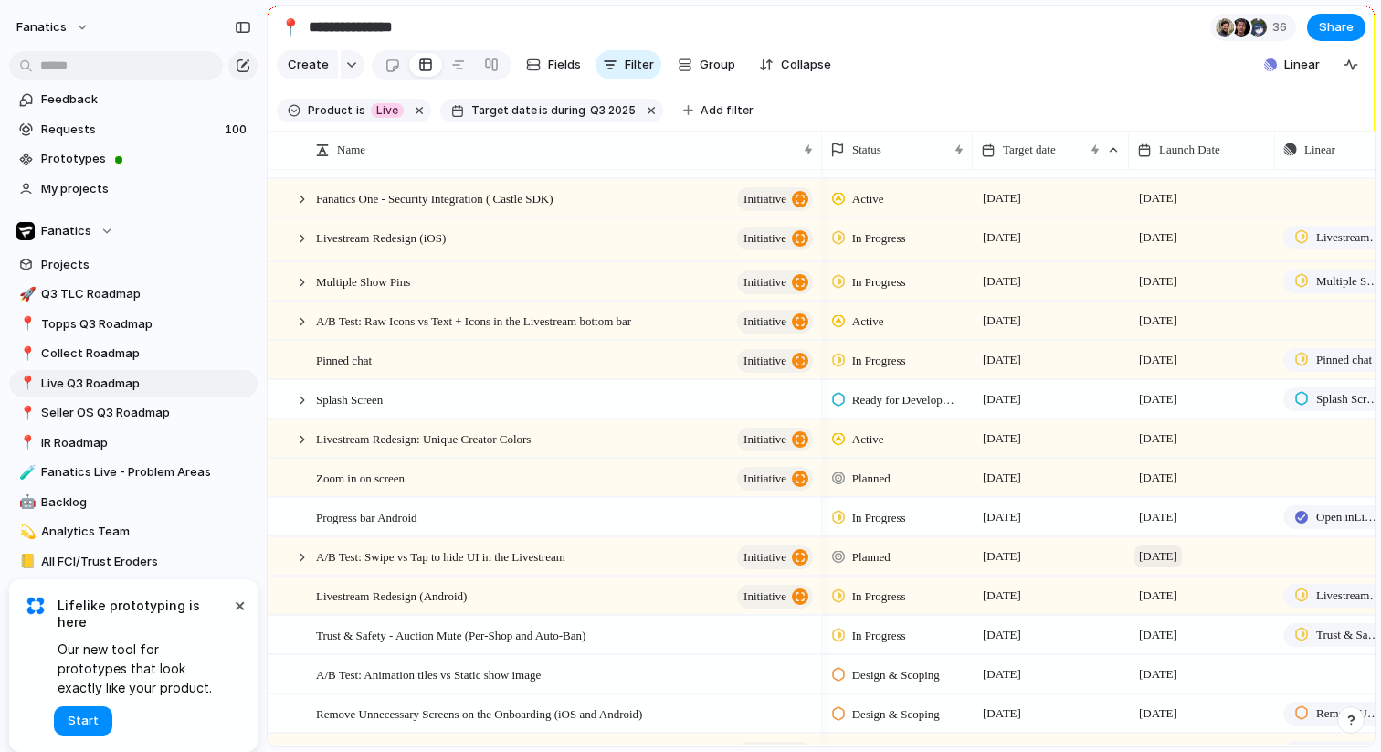
click at [1153, 560] on span "[DATE]" at bounding box center [1157, 556] width 47 height 22
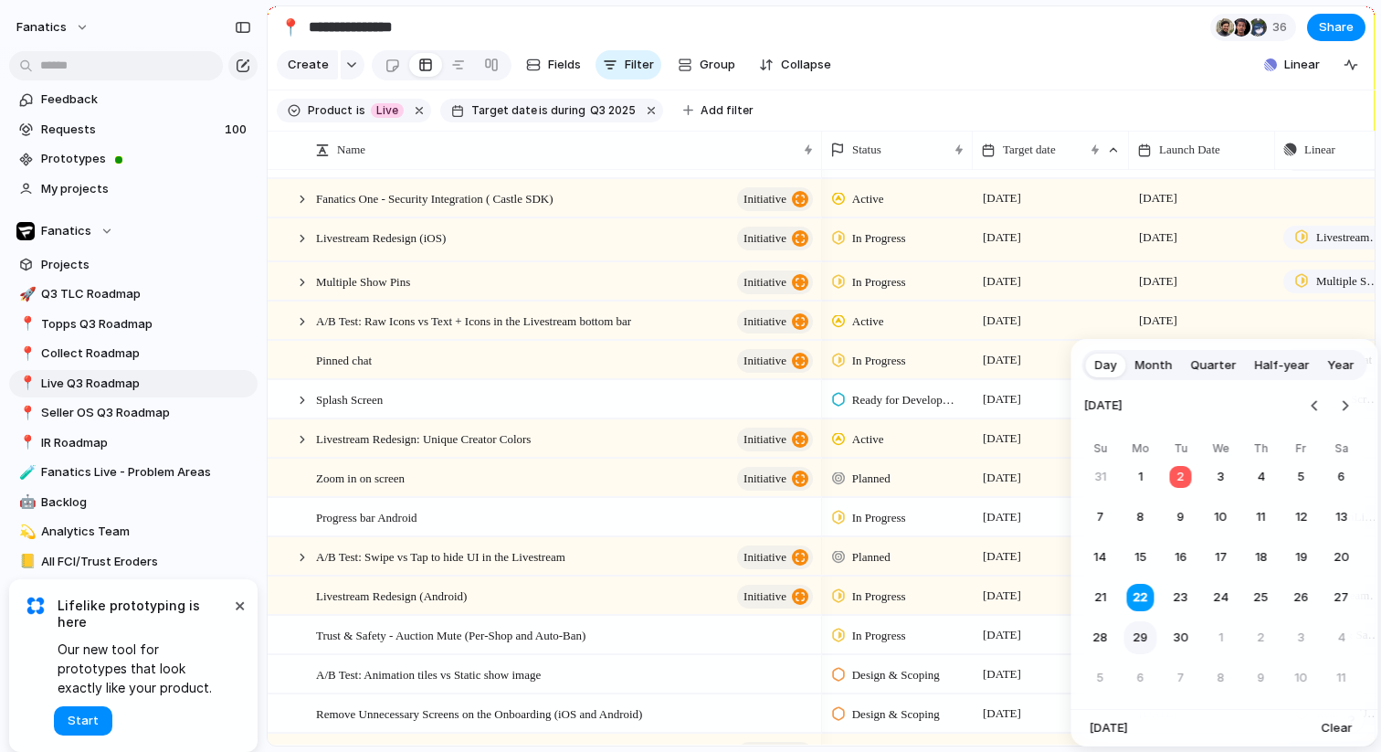
click at [1132, 634] on button "29" at bounding box center [1140, 637] width 33 height 33
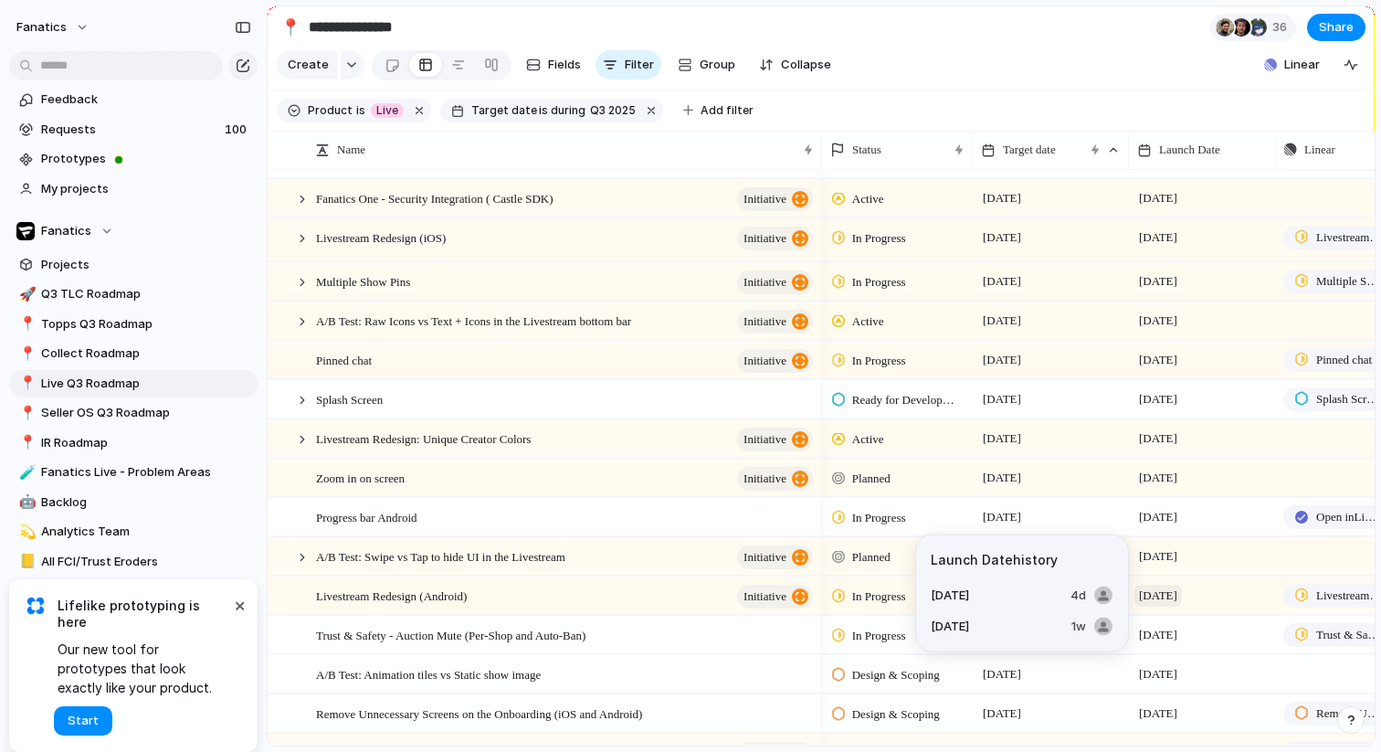
click at [1172, 588] on span "[DATE]" at bounding box center [1157, 595] width 47 height 22
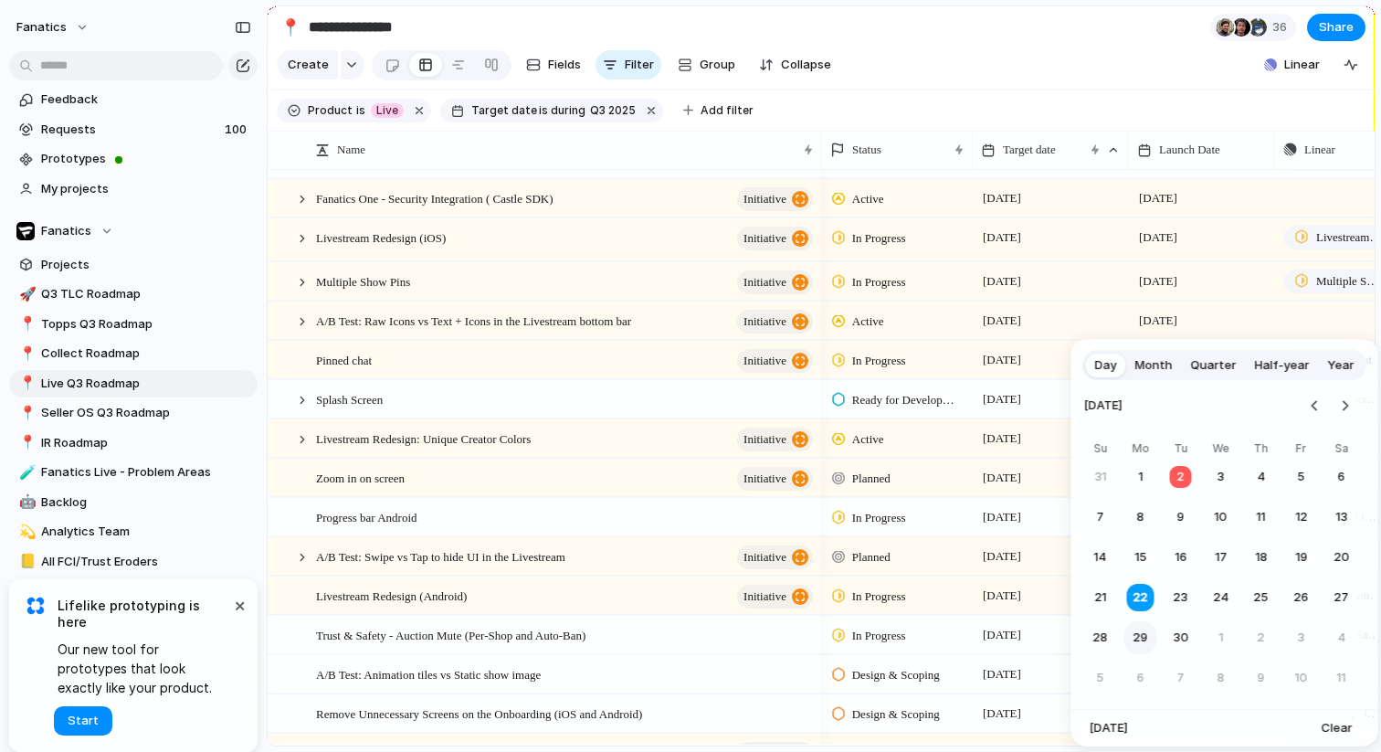
click at [1138, 637] on button "29" at bounding box center [1140, 637] width 33 height 33
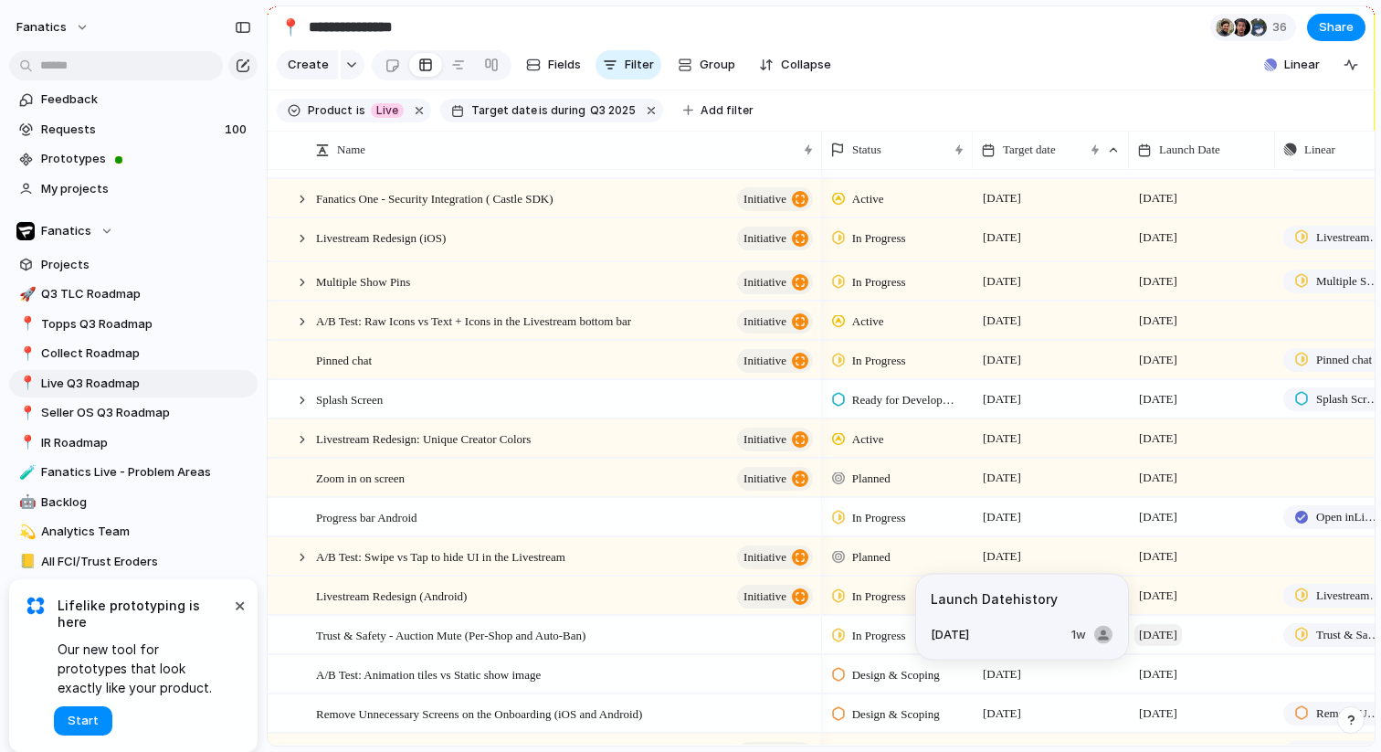
click at [1152, 633] on span "[DATE]" at bounding box center [1157, 635] width 47 height 22
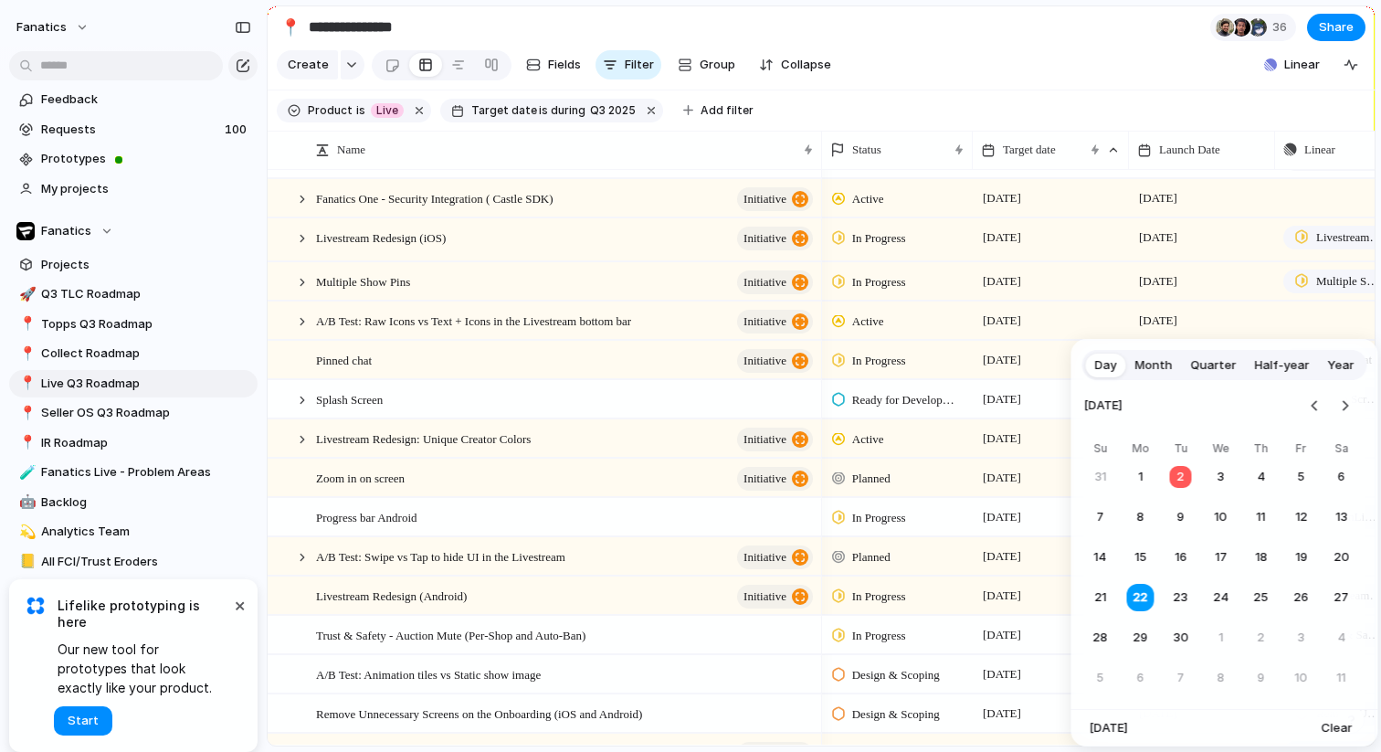
click at [1152, 633] on button "29" at bounding box center [1140, 637] width 33 height 33
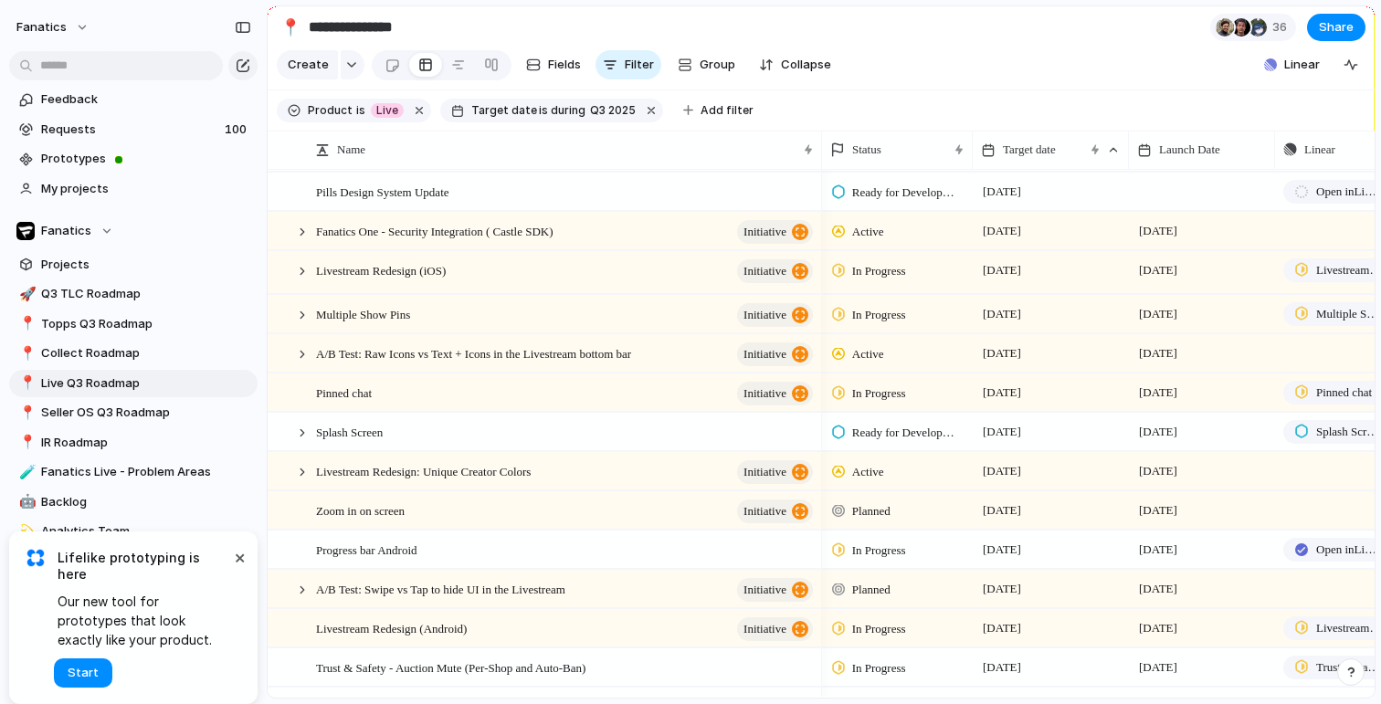
scroll to position [50, 0]
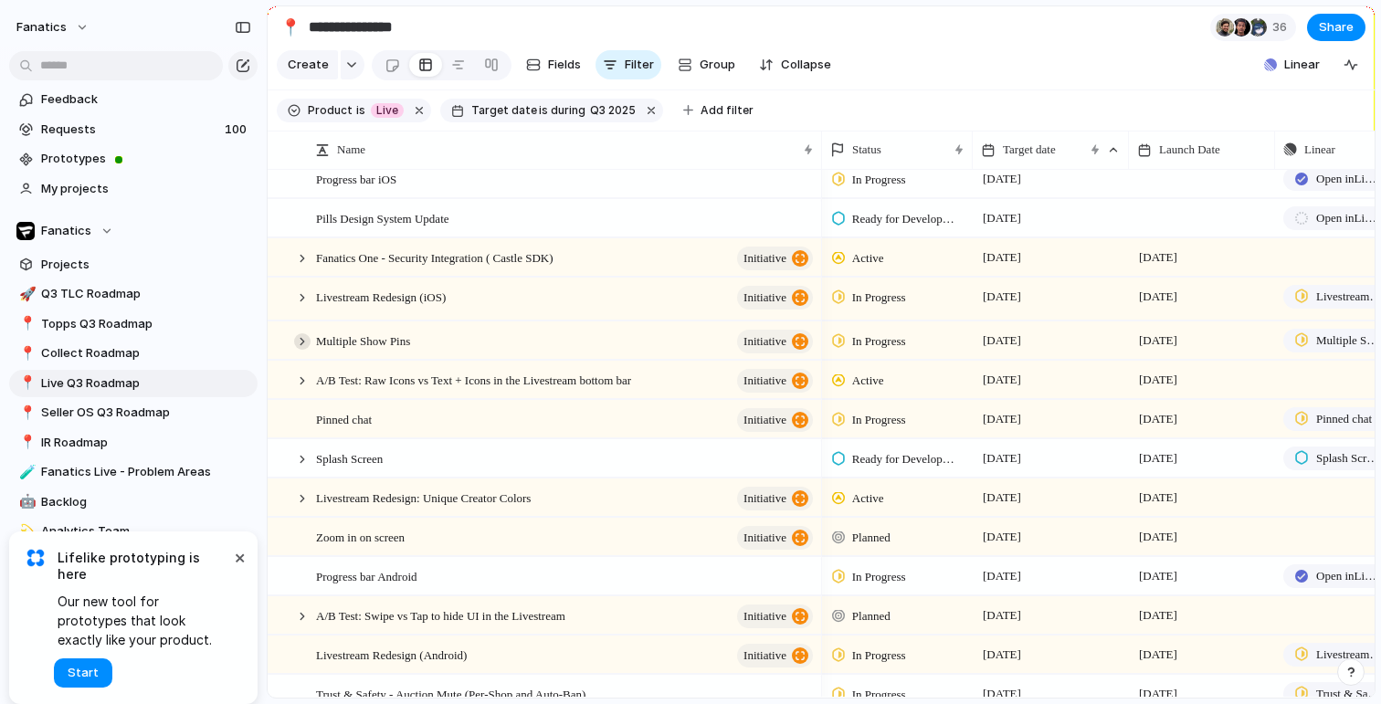
click at [305, 344] on div at bounding box center [302, 341] width 16 height 16
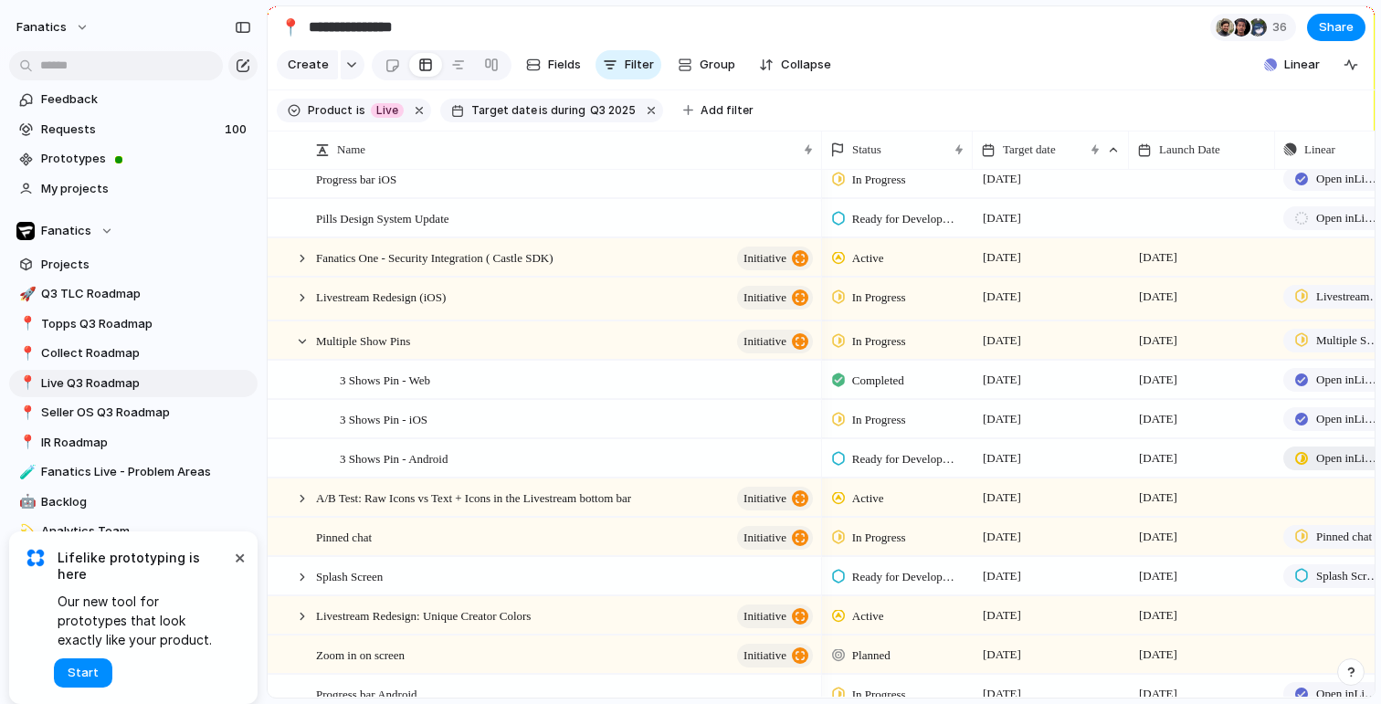
click at [1324, 461] on span "Open in Linear" at bounding box center [1349, 458] width 66 height 18
click at [303, 342] on div at bounding box center [302, 341] width 16 height 16
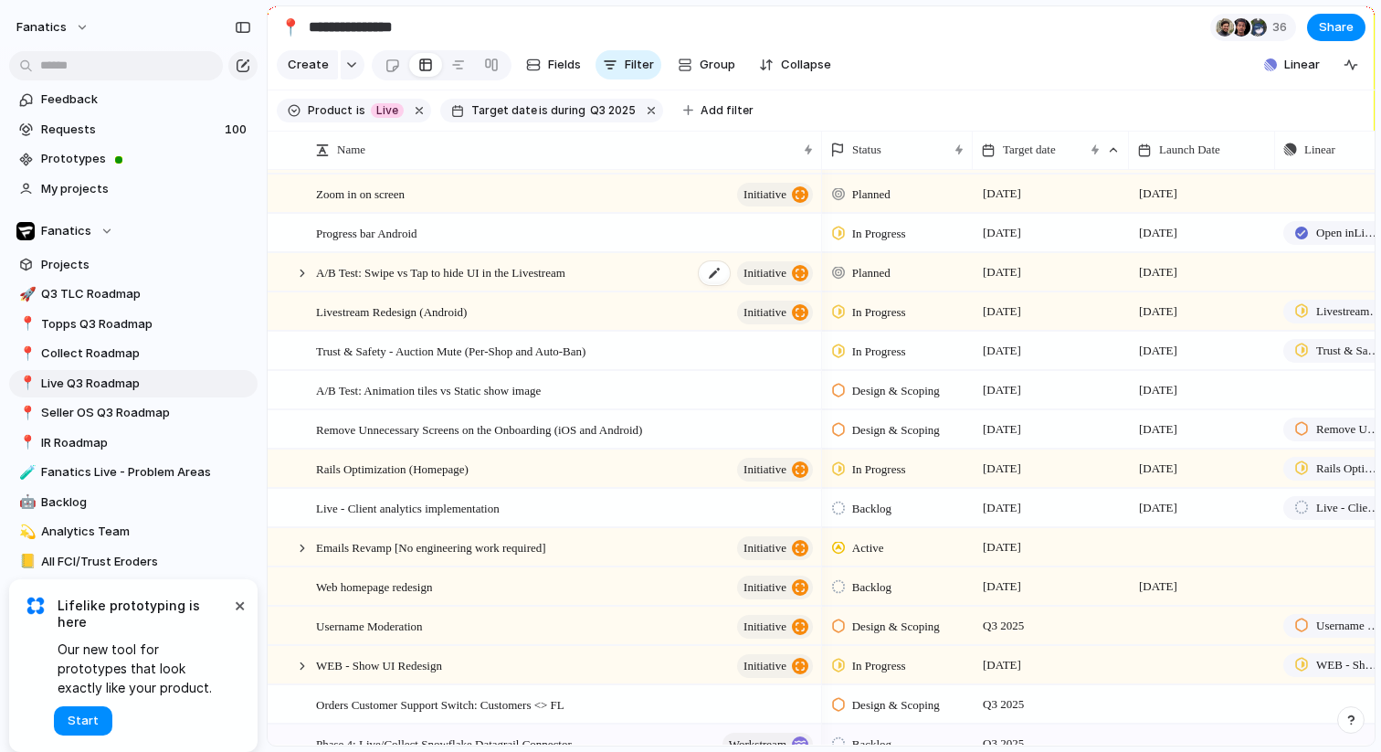
scroll to position [530, 0]
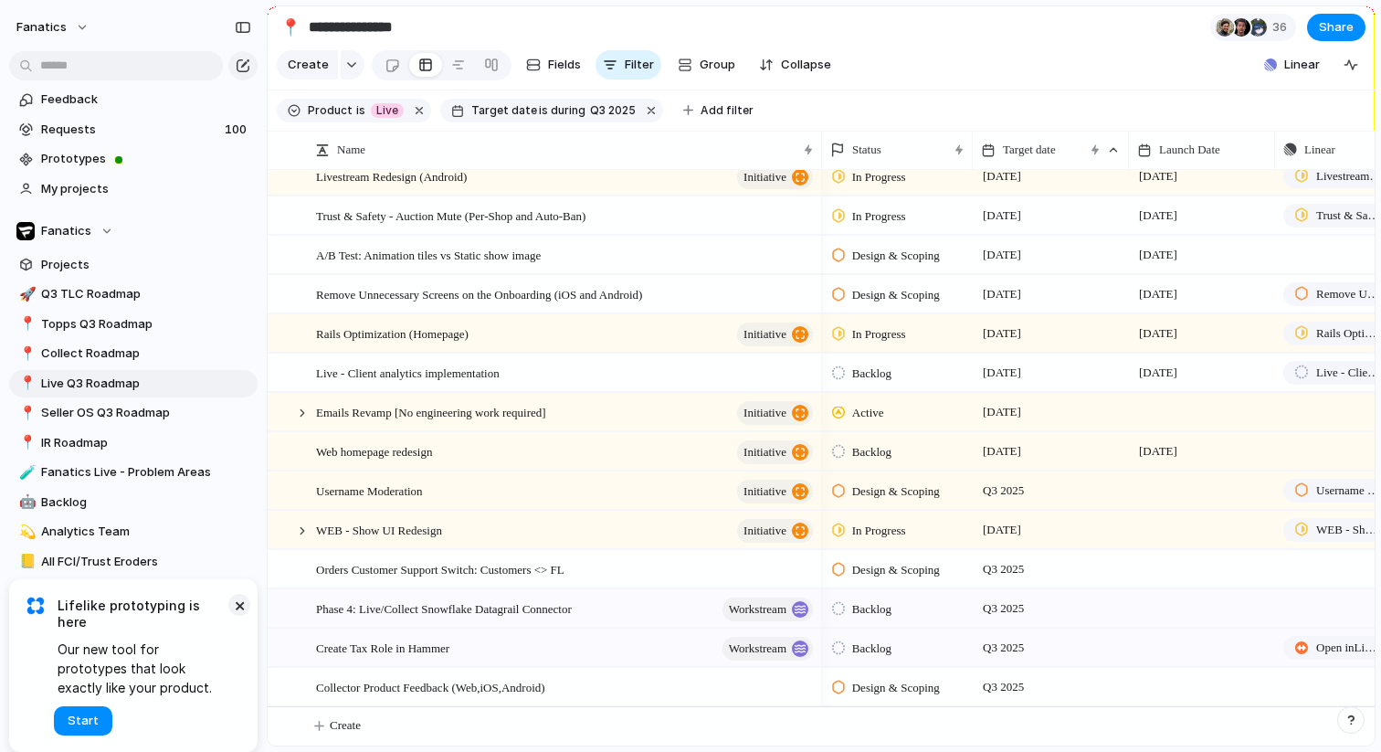
click at [238, 616] on button "×" at bounding box center [239, 605] width 22 height 22
